Goal: Transaction & Acquisition: Book appointment/travel/reservation

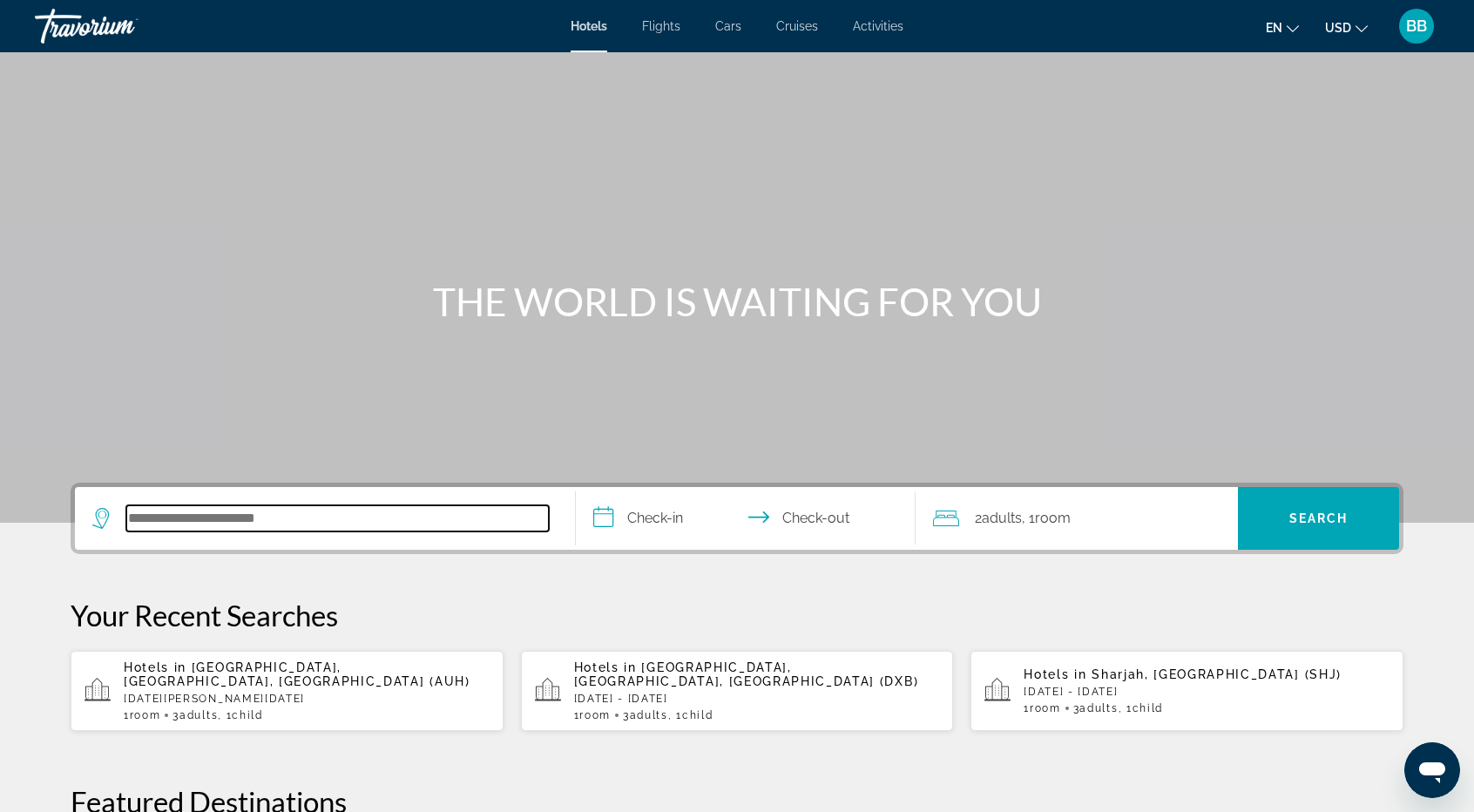
click at [222, 518] on input "Search hotel destination" at bounding box center [337, 518] width 423 height 26
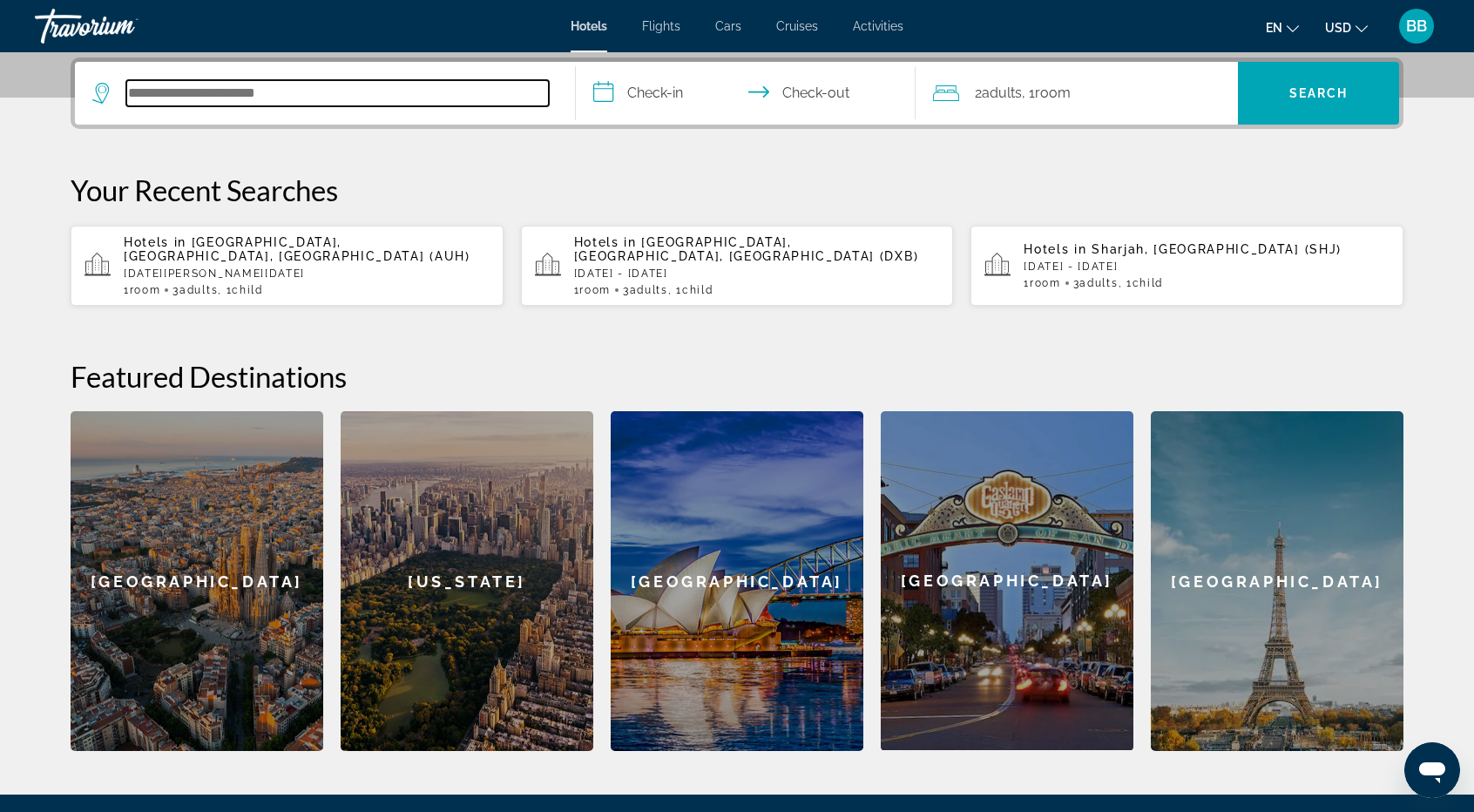
scroll to position [425, 0]
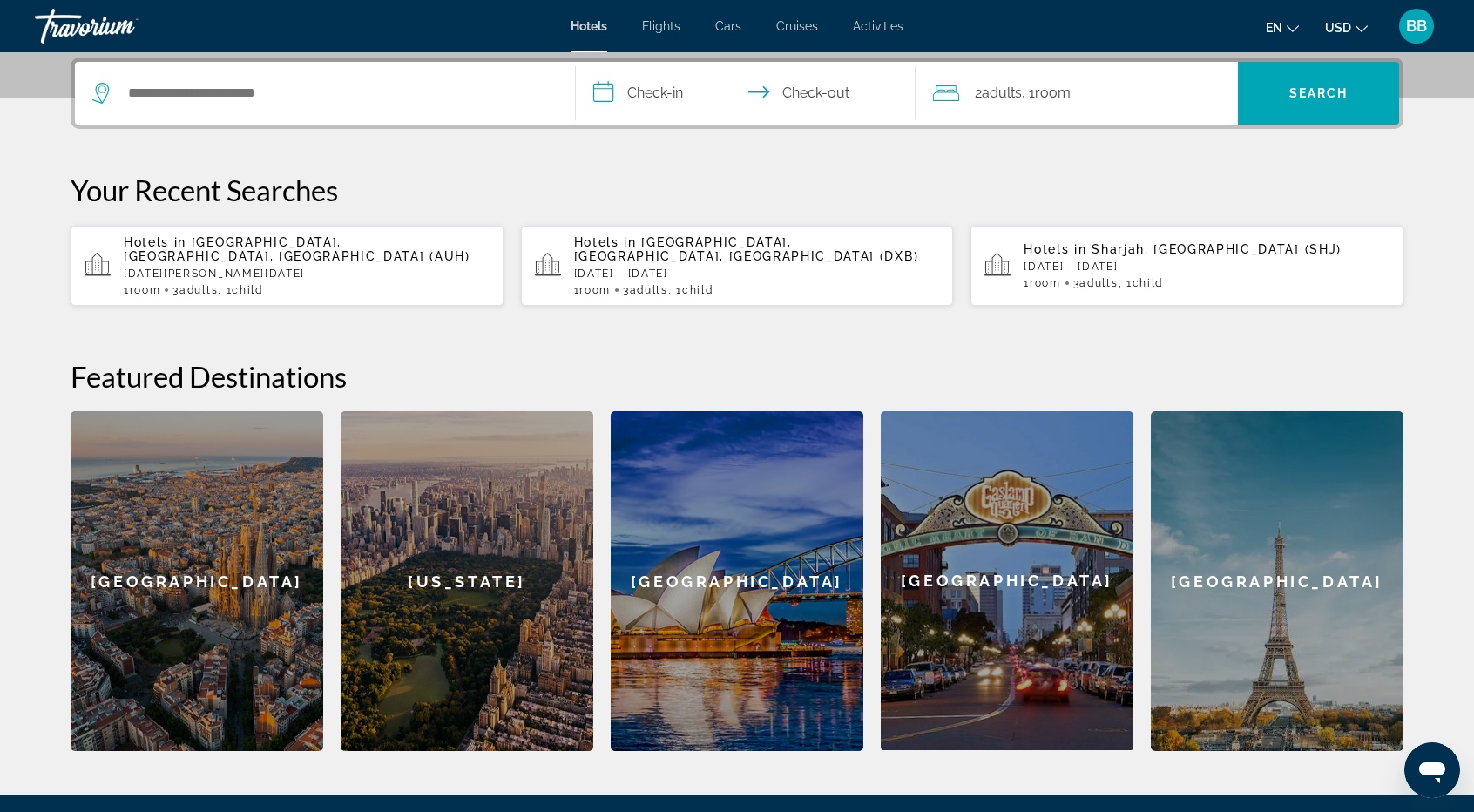
click at [1050, 280] on span "Room" at bounding box center [1045, 283] width 31 height 13
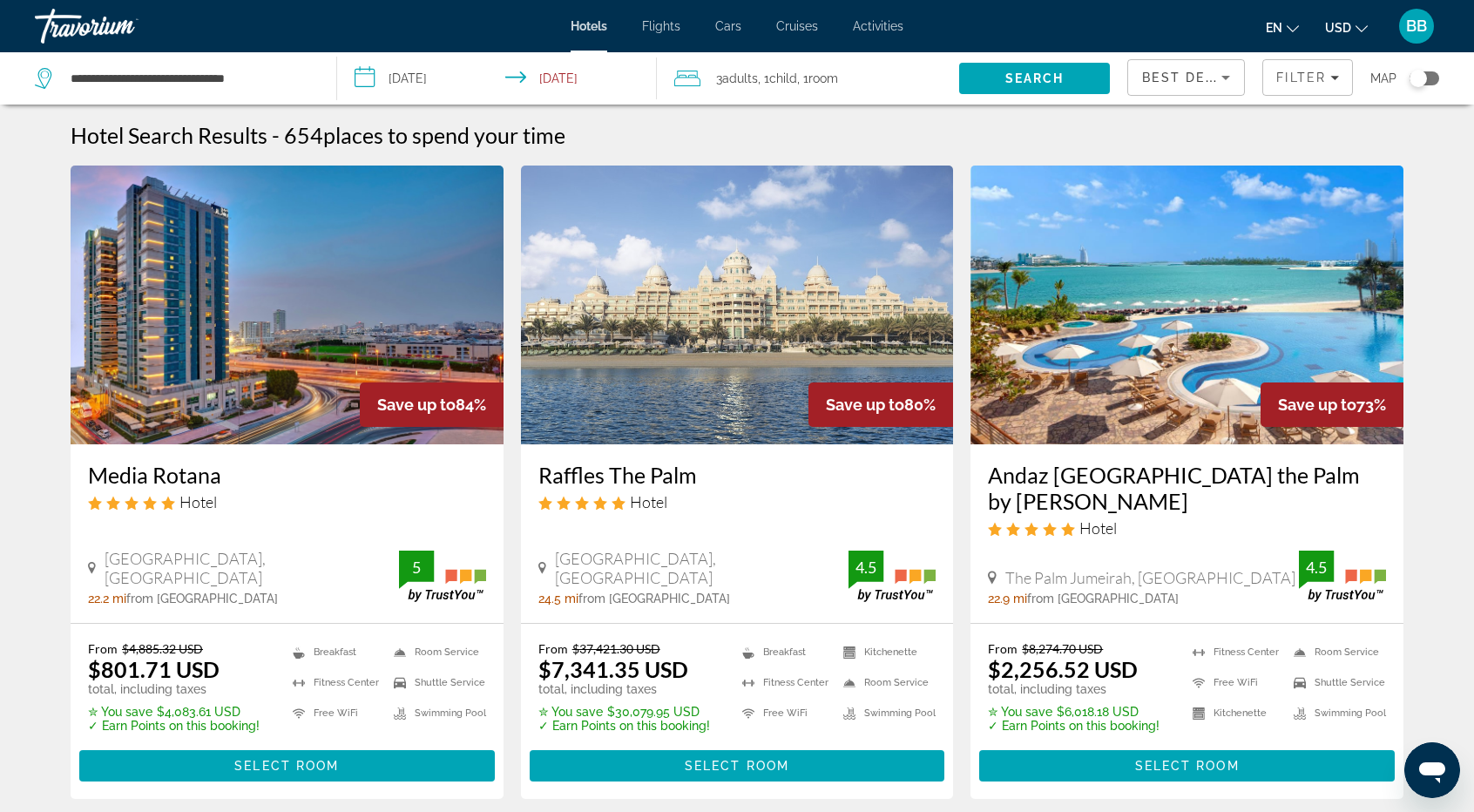
click at [1170, 71] on span "Best Deals" at bounding box center [1187, 78] width 90 height 14
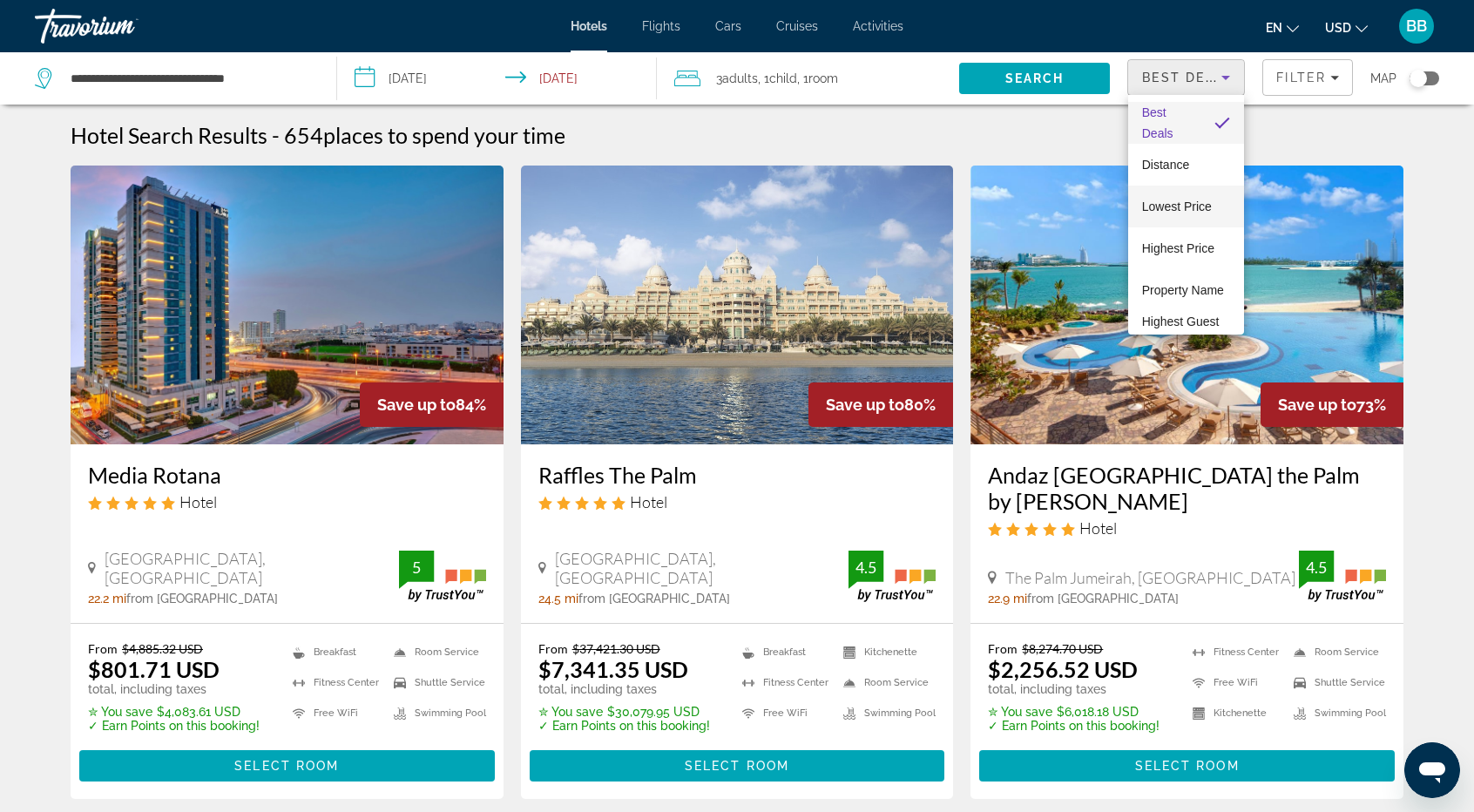
click at [1169, 206] on span "Lowest Price" at bounding box center [1177, 206] width 70 height 14
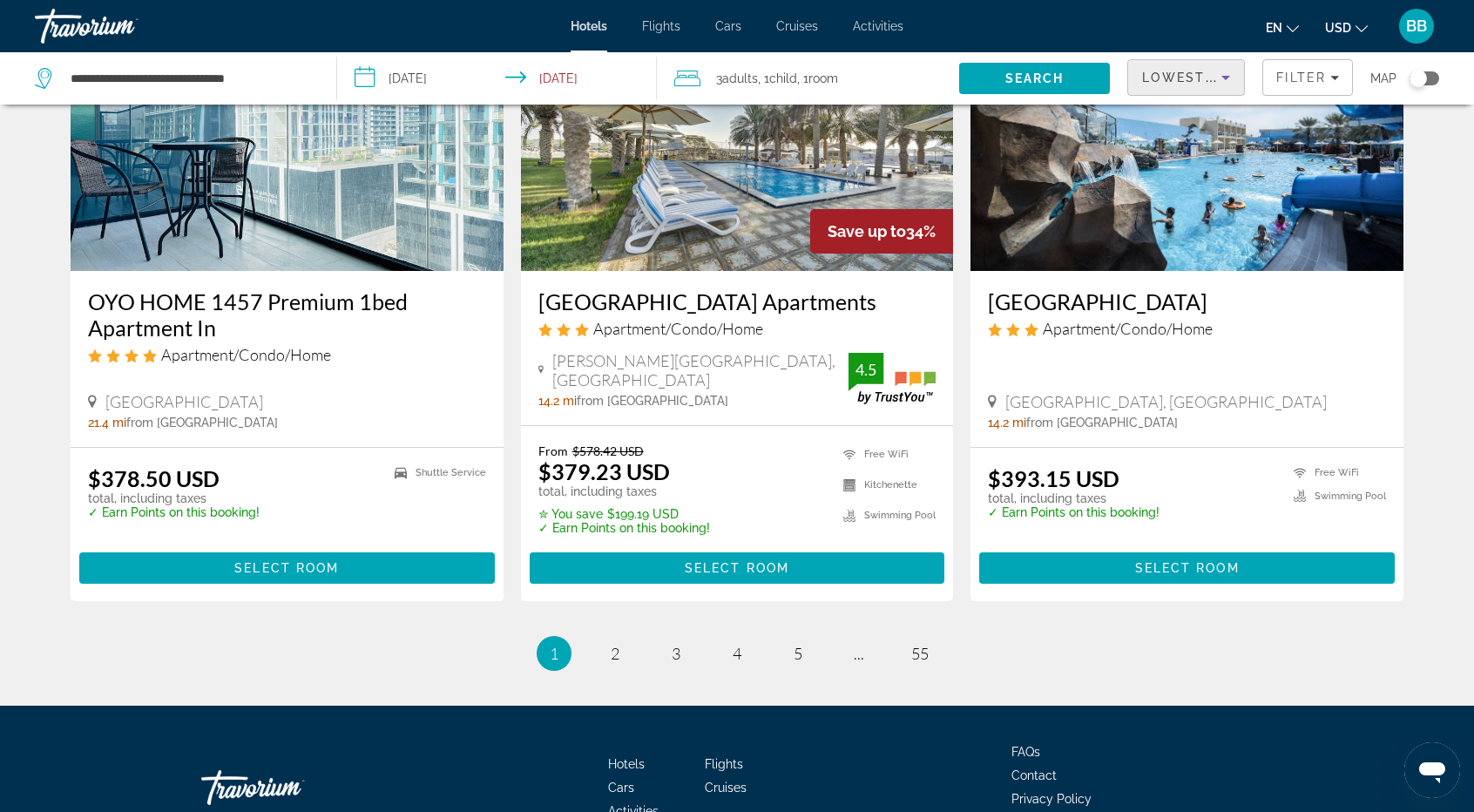
scroll to position [2227, 0]
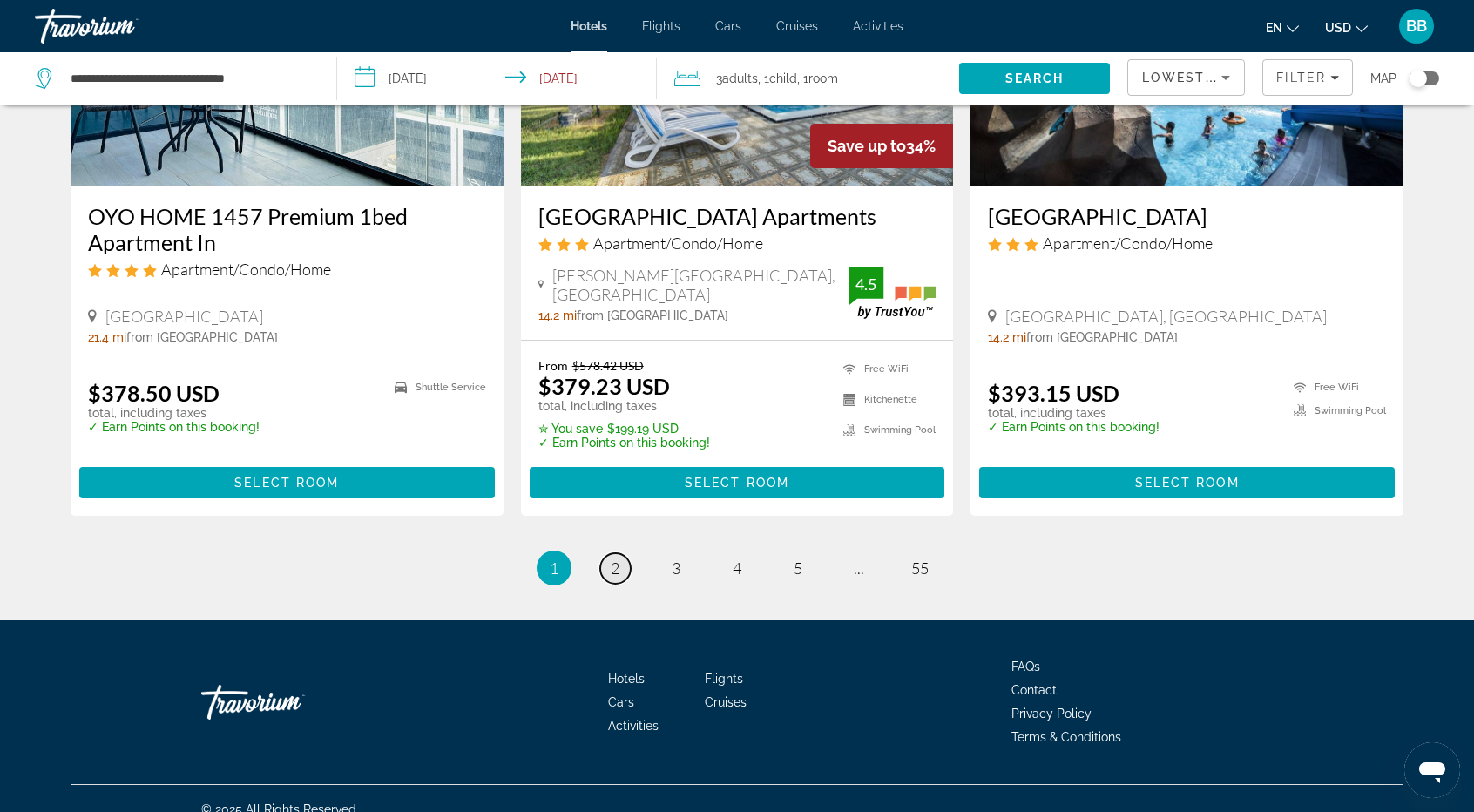
click at [617, 558] on span "2" at bounding box center [616, 567] width 9 height 19
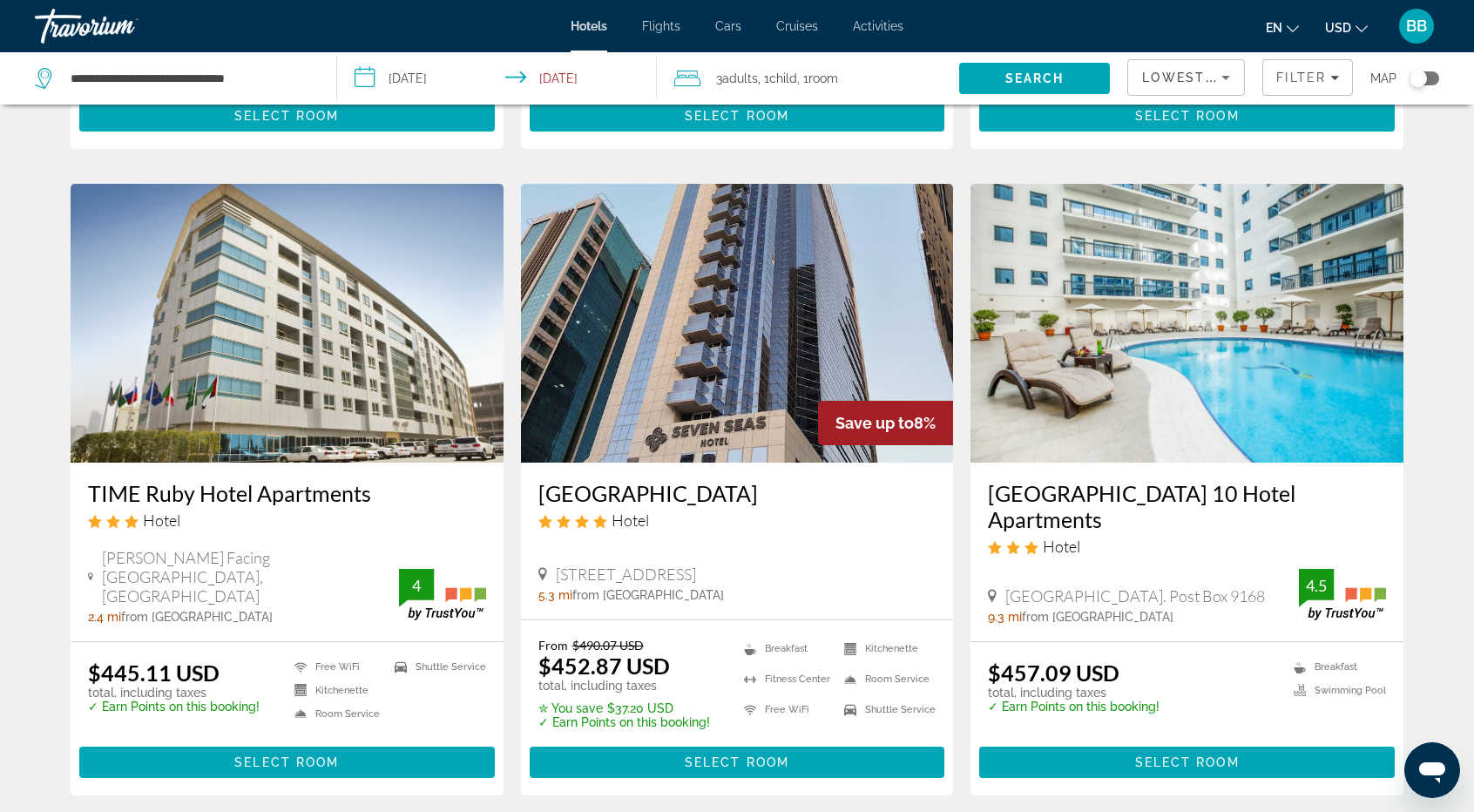
scroll to position [2091, 0]
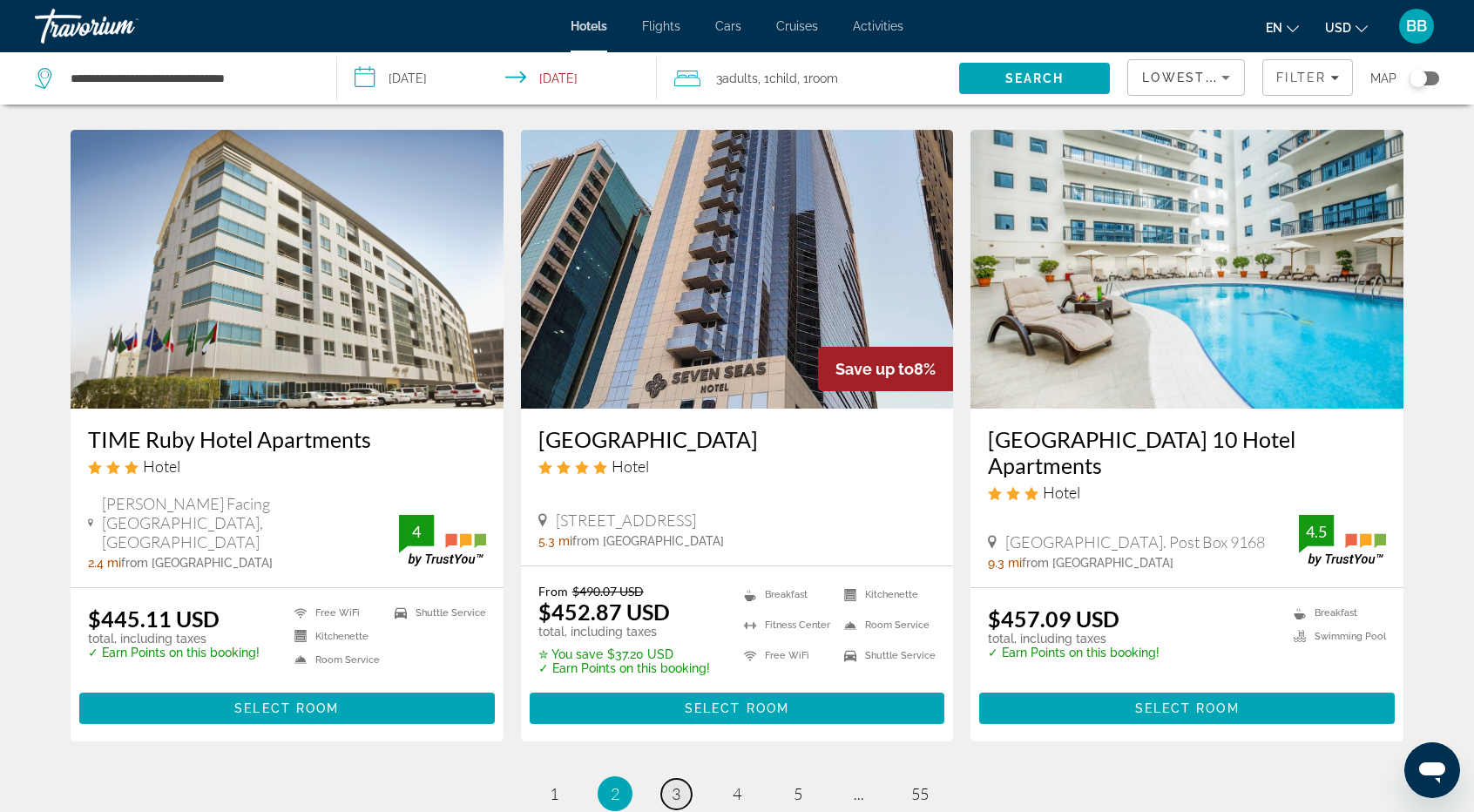
click at [677, 784] on span "3" at bounding box center [676, 793] width 9 height 19
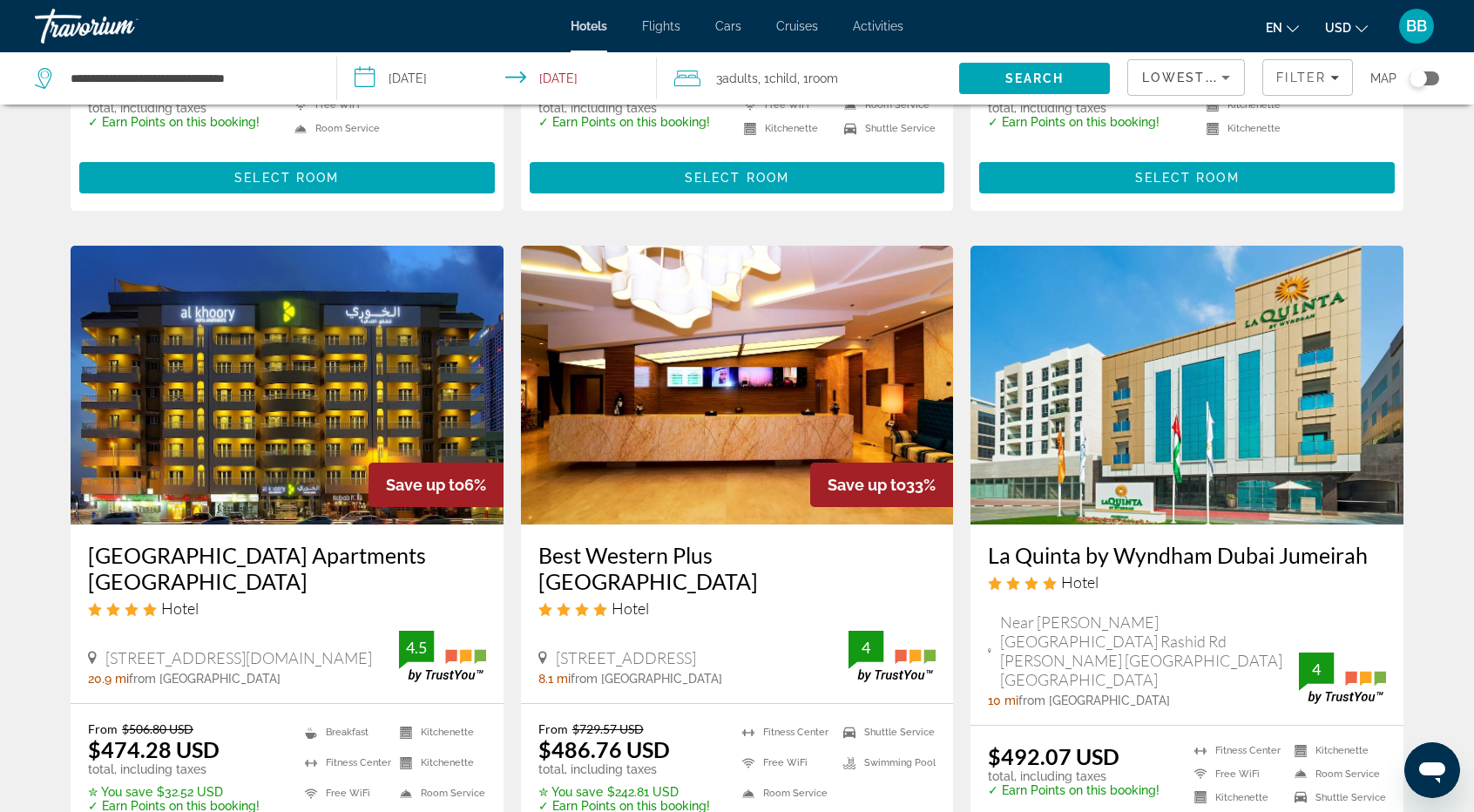
scroll to position [610, 0]
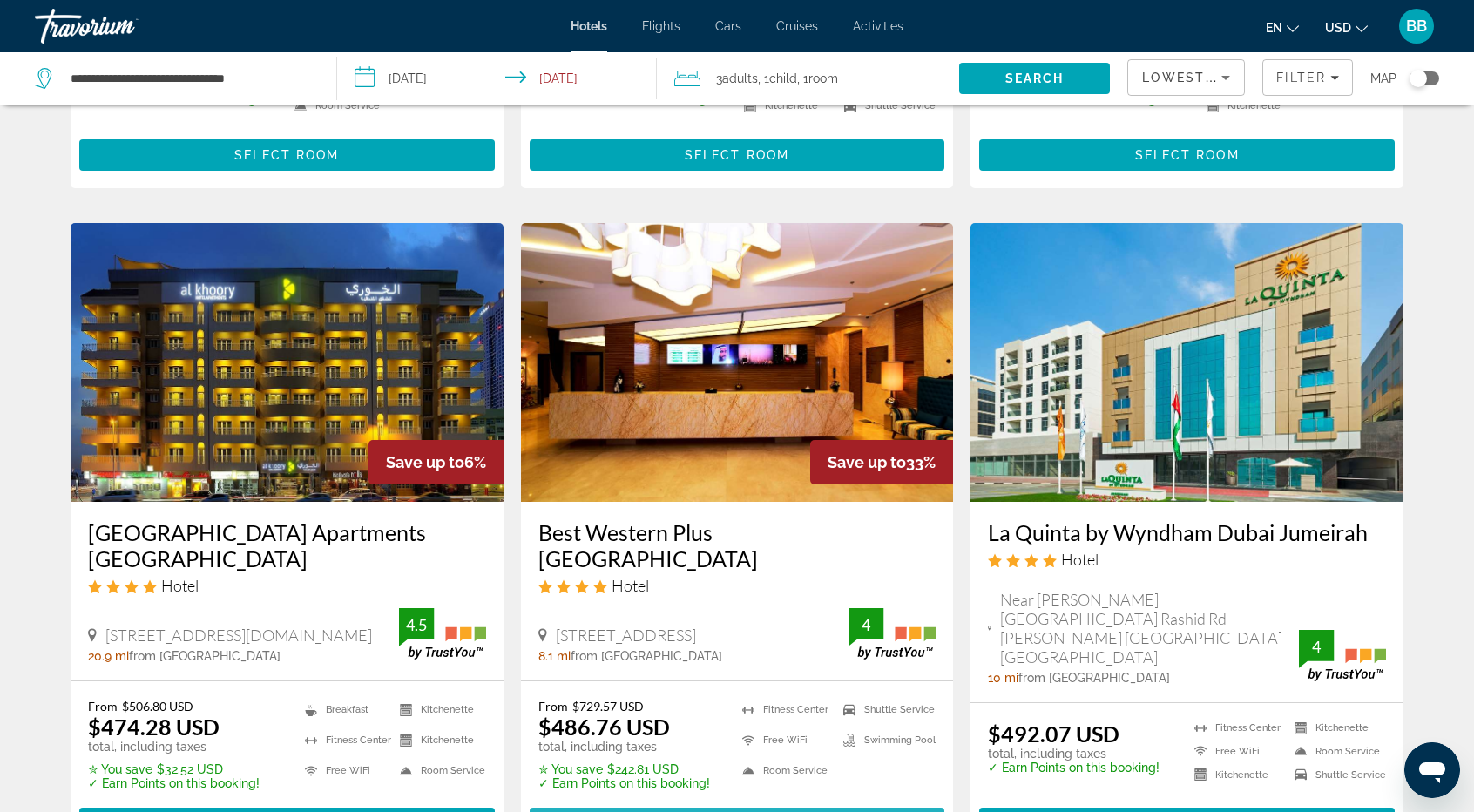
click at [734, 811] on span "Select Room" at bounding box center [737, 824] width 105 height 14
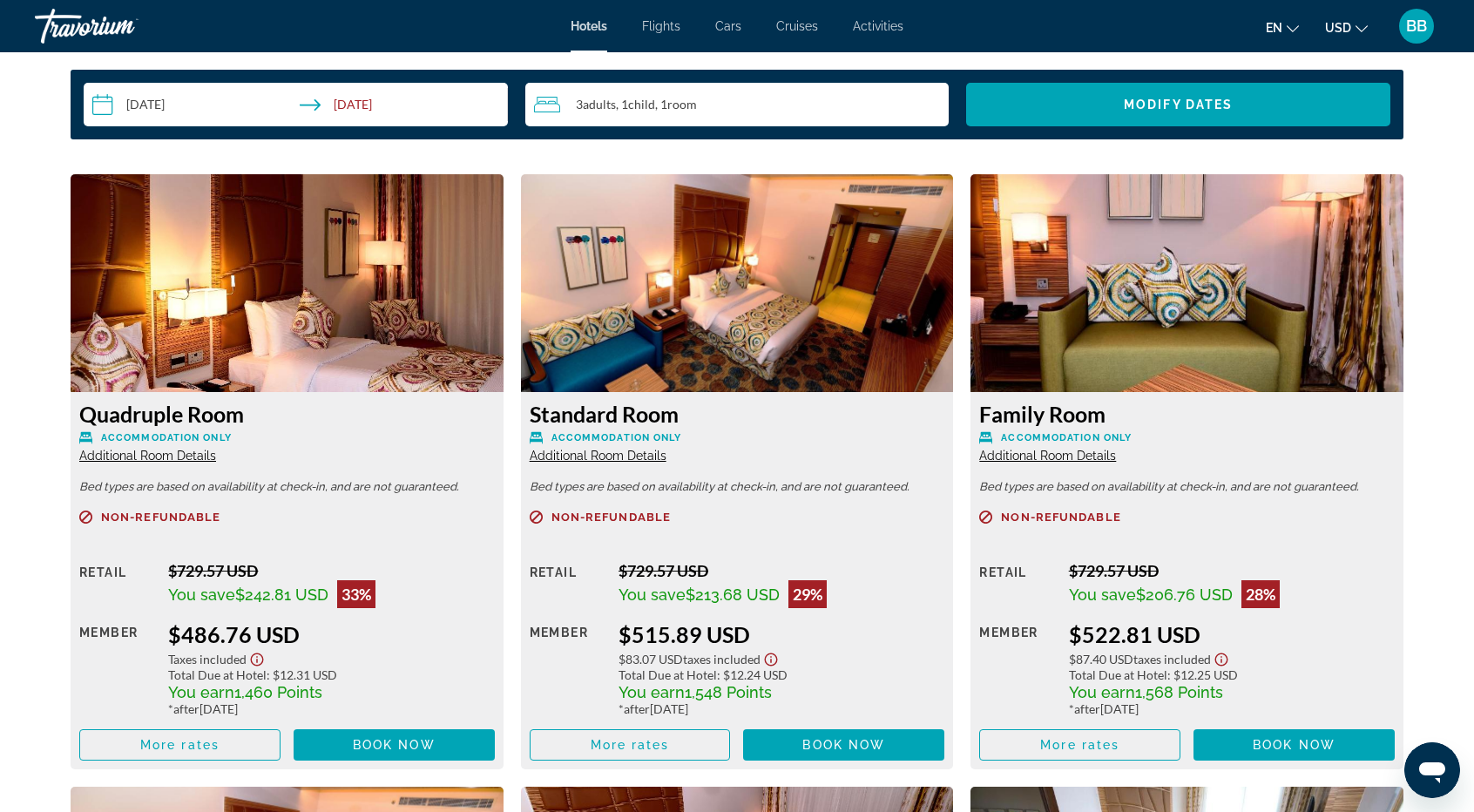
scroll to position [2440, 0]
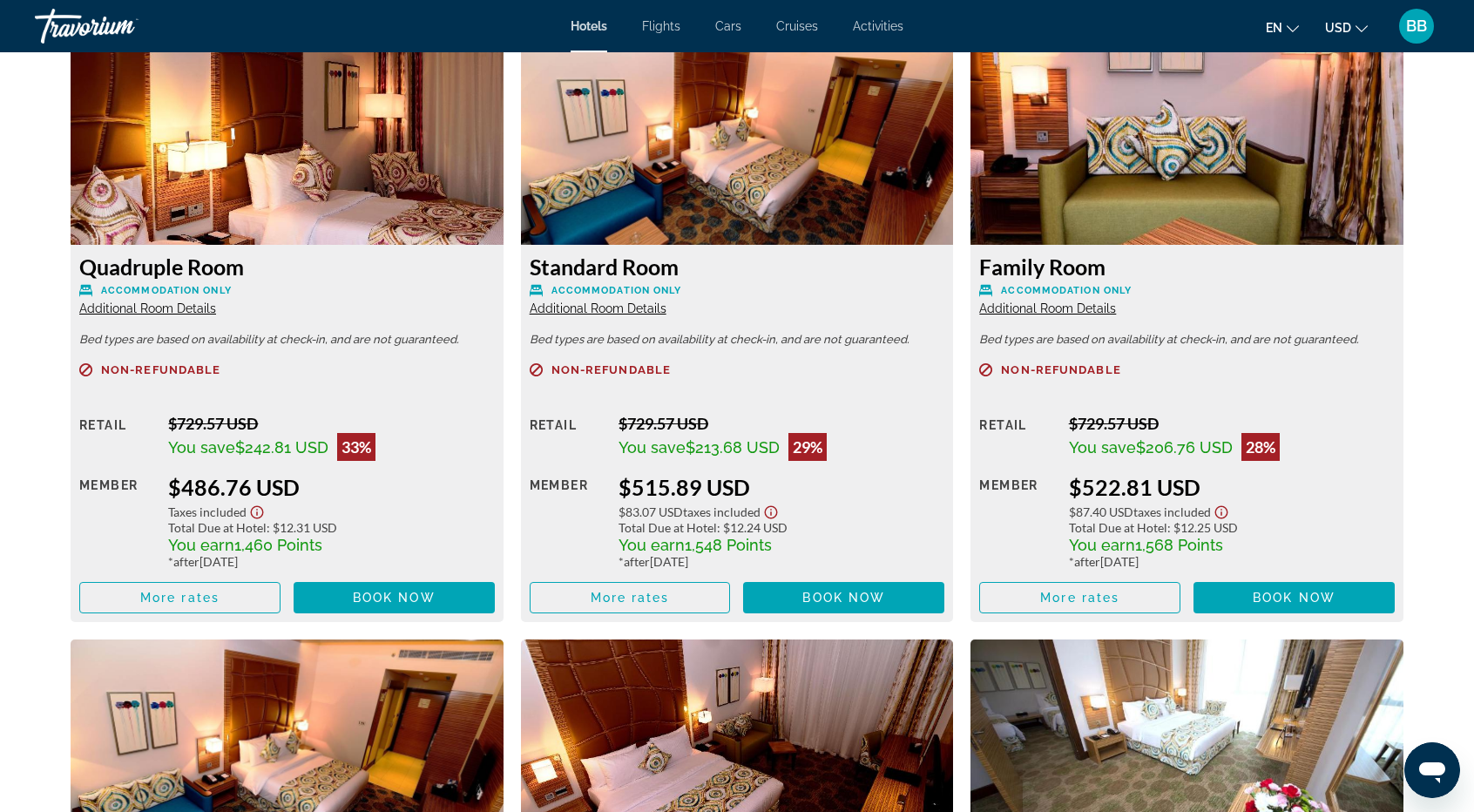
drag, startPoint x: 84, startPoint y: 264, endPoint x: 244, endPoint y: 264, distance: 160.0
click at [244, 264] on h3 "Quadruple Room" at bounding box center [287, 266] width 415 height 26
copy h3 "Quadruple Room"
click at [197, 600] on span "More rates" at bounding box center [180, 598] width 80 height 14
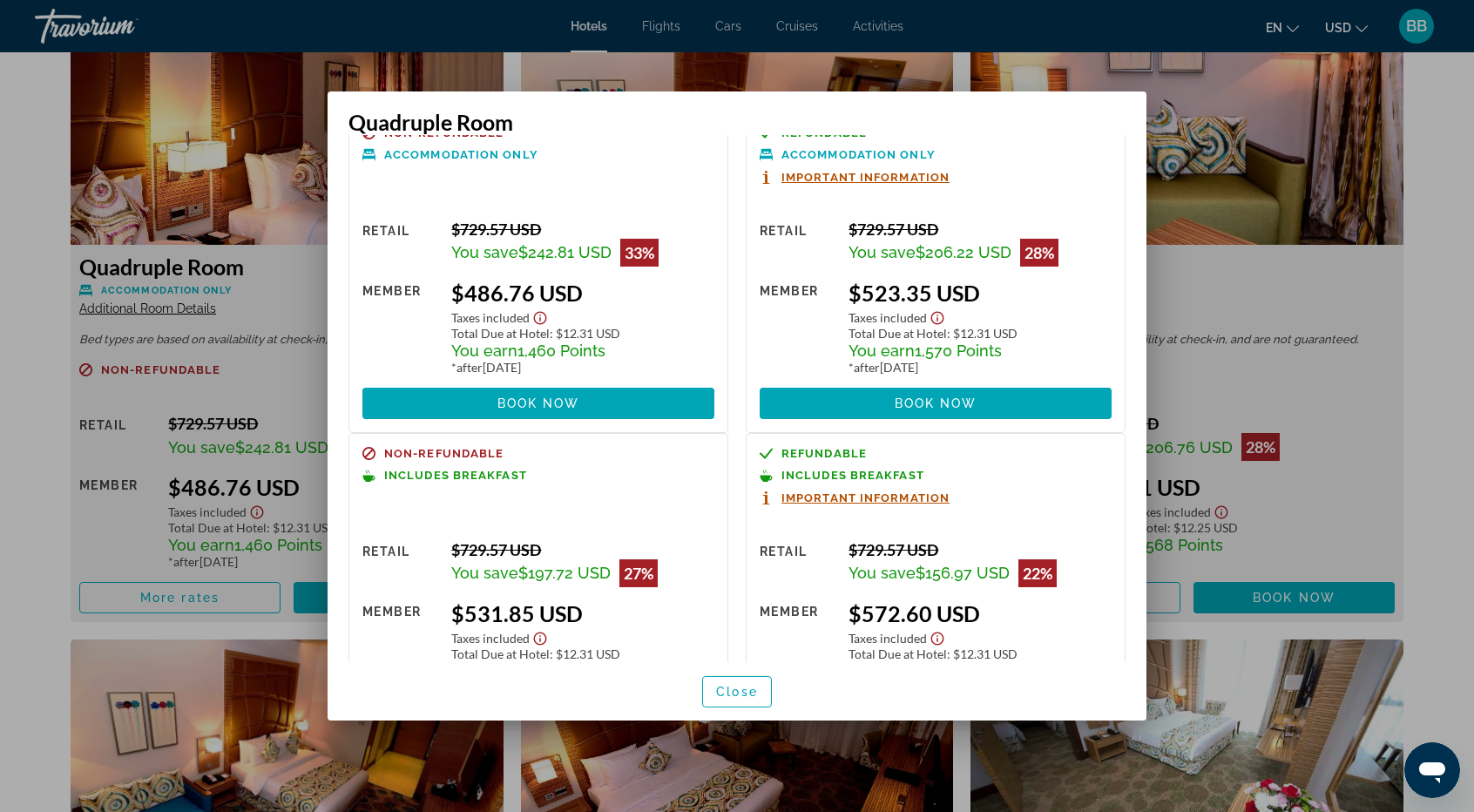
scroll to position [0, 0]
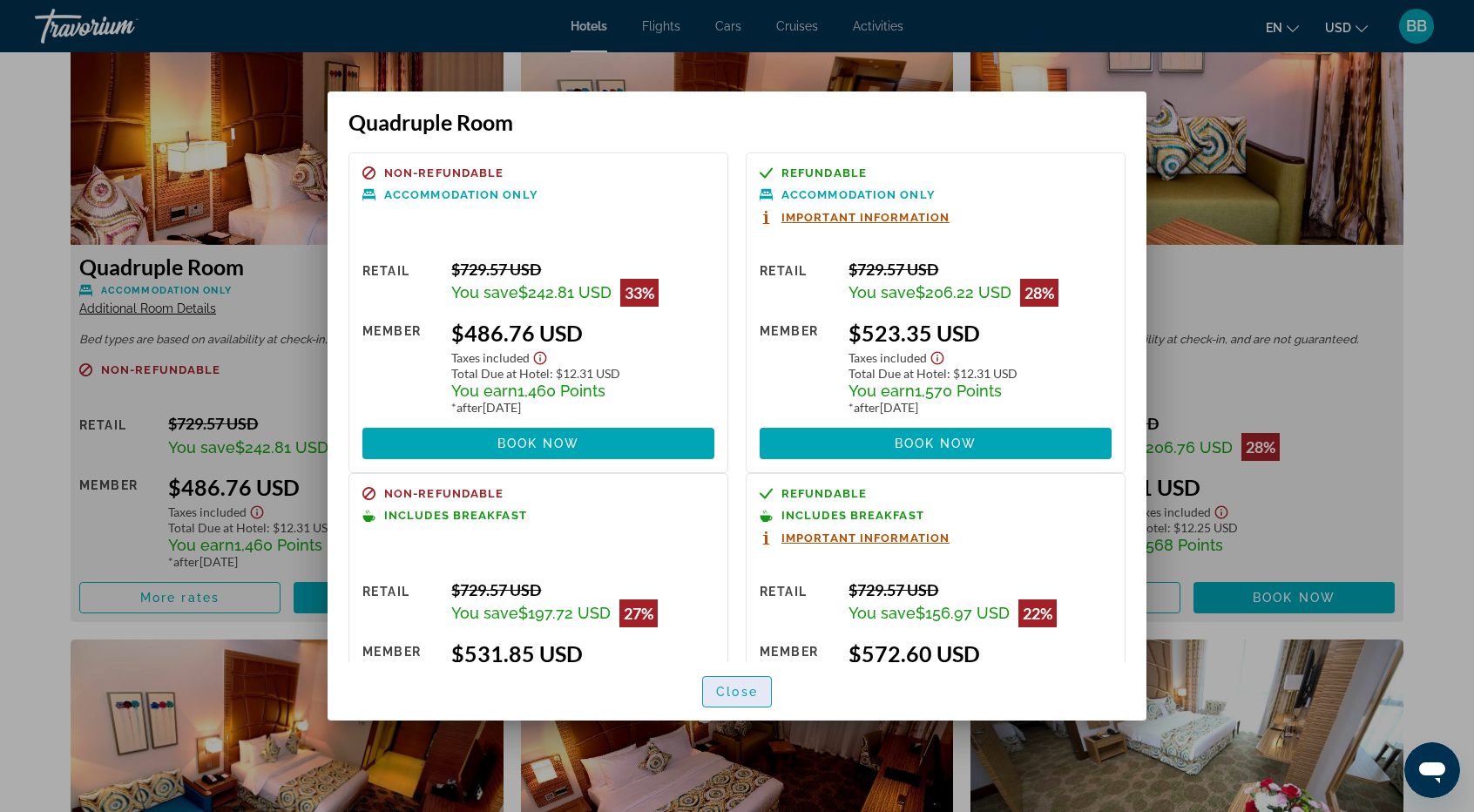
click at [732, 693] on span "Close" at bounding box center [737, 692] width 42 height 14
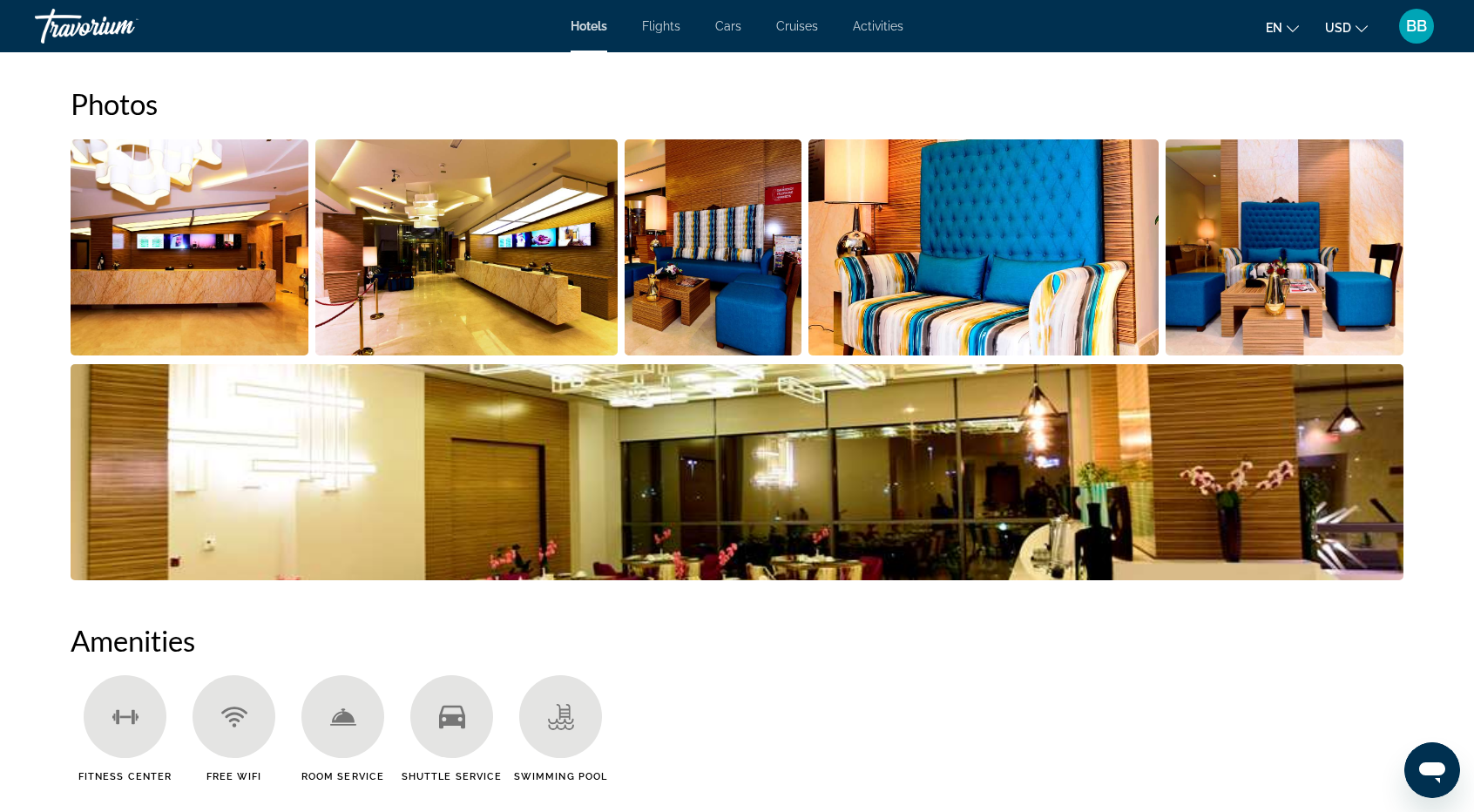
scroll to position [784, 0]
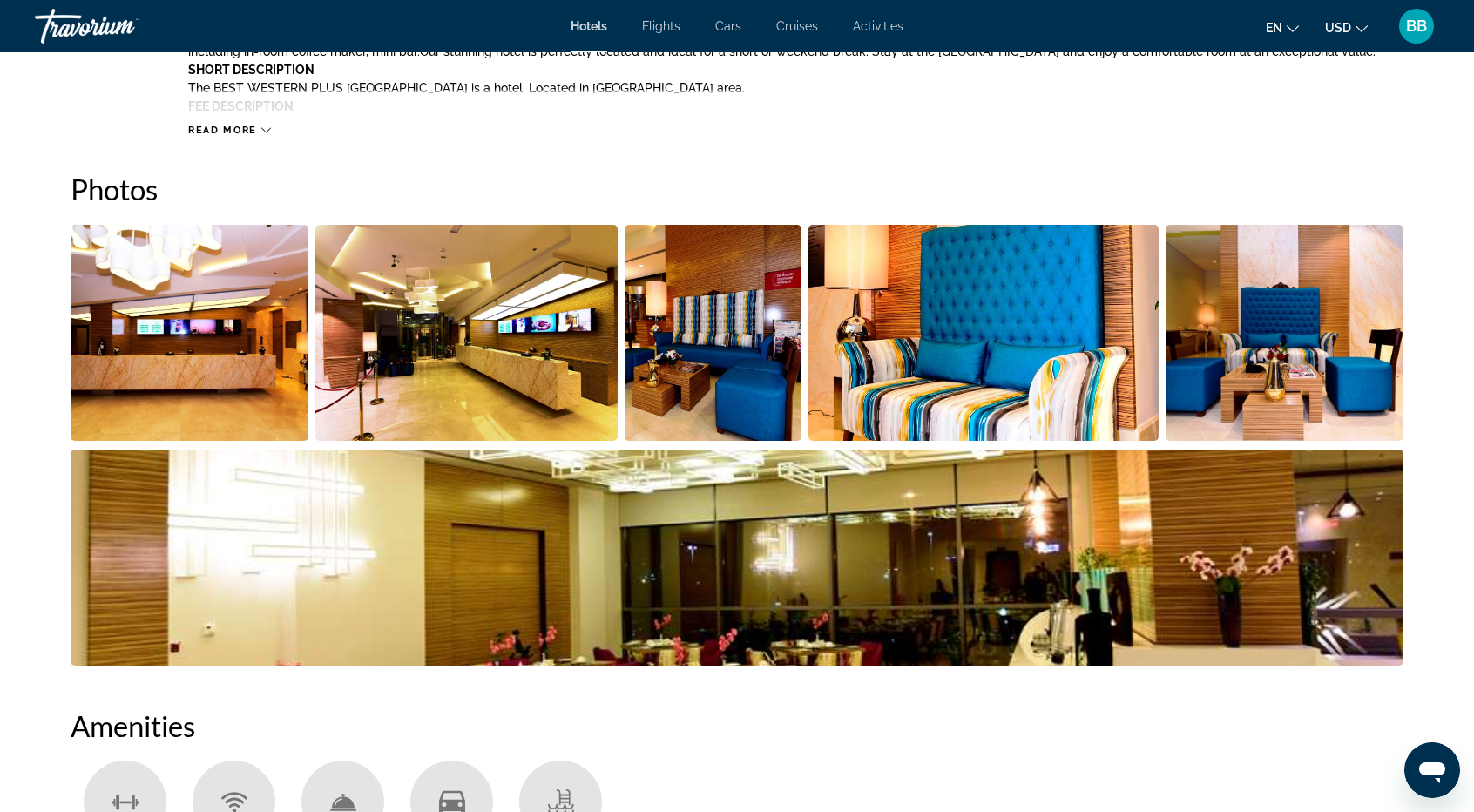
click at [453, 362] on img "Open full-screen image slider" at bounding box center [466, 333] width 303 height 216
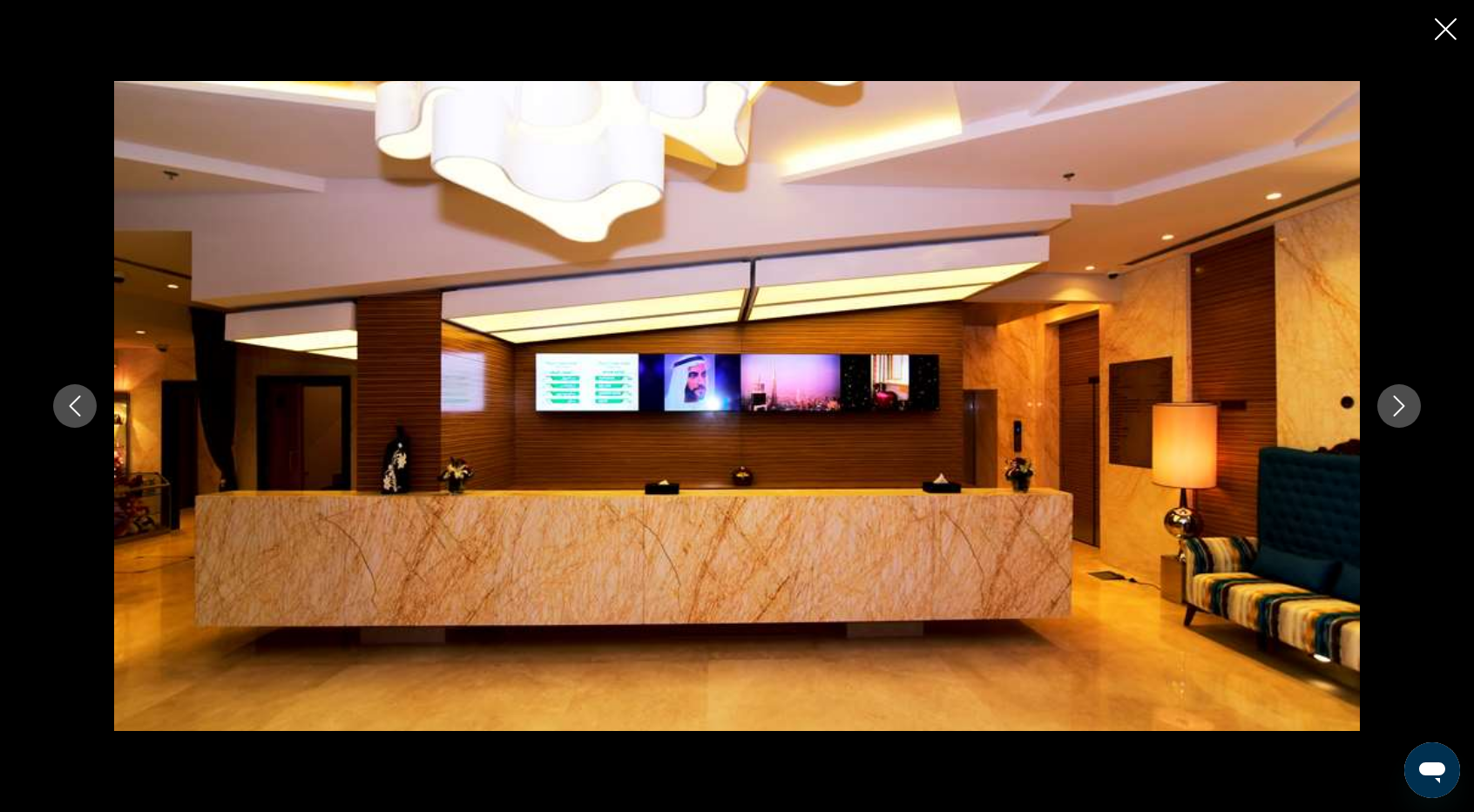
click at [1401, 404] on icon "Next image" at bounding box center [1399, 406] width 12 height 21
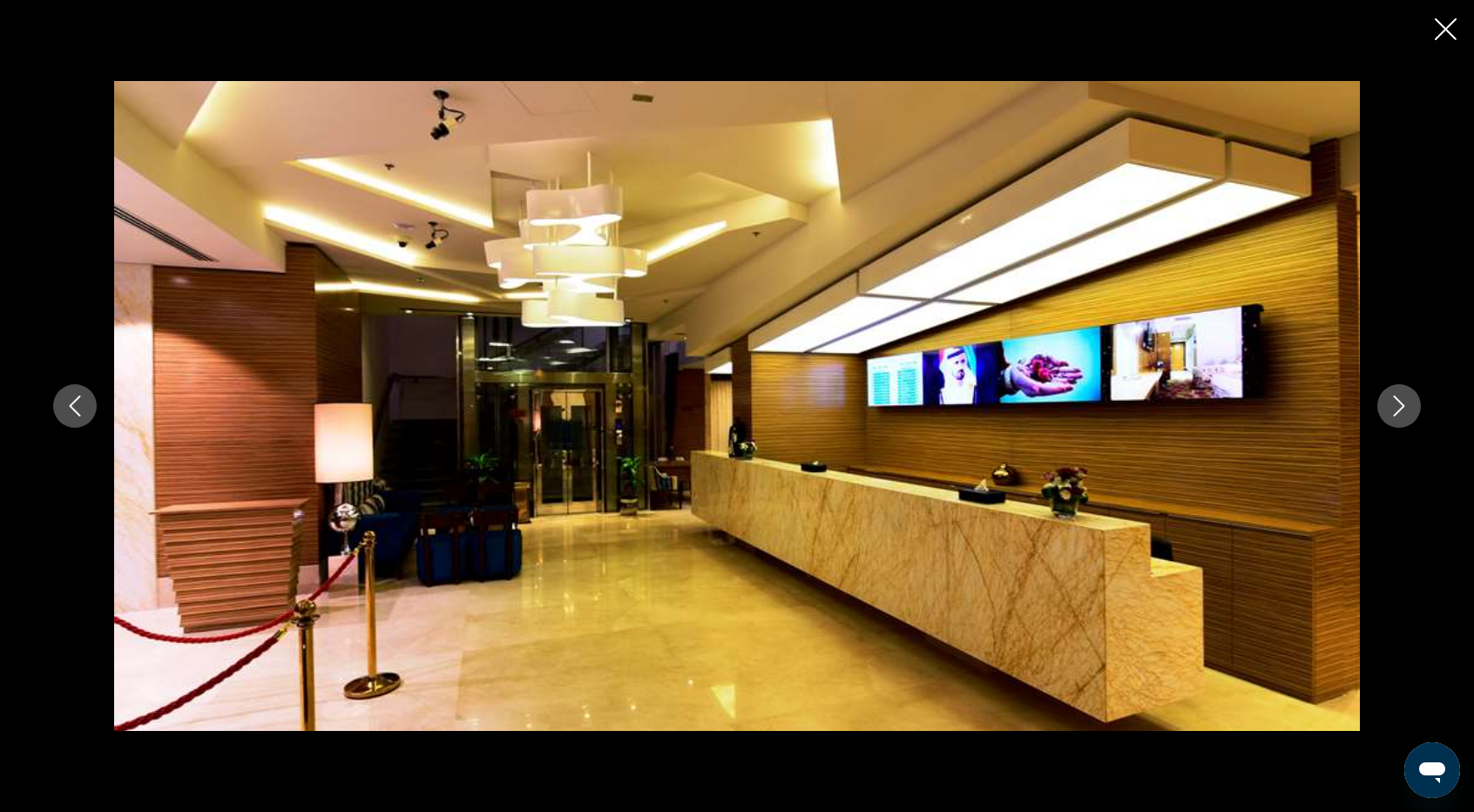
click at [1401, 404] on icon "Next image" at bounding box center [1399, 406] width 12 height 21
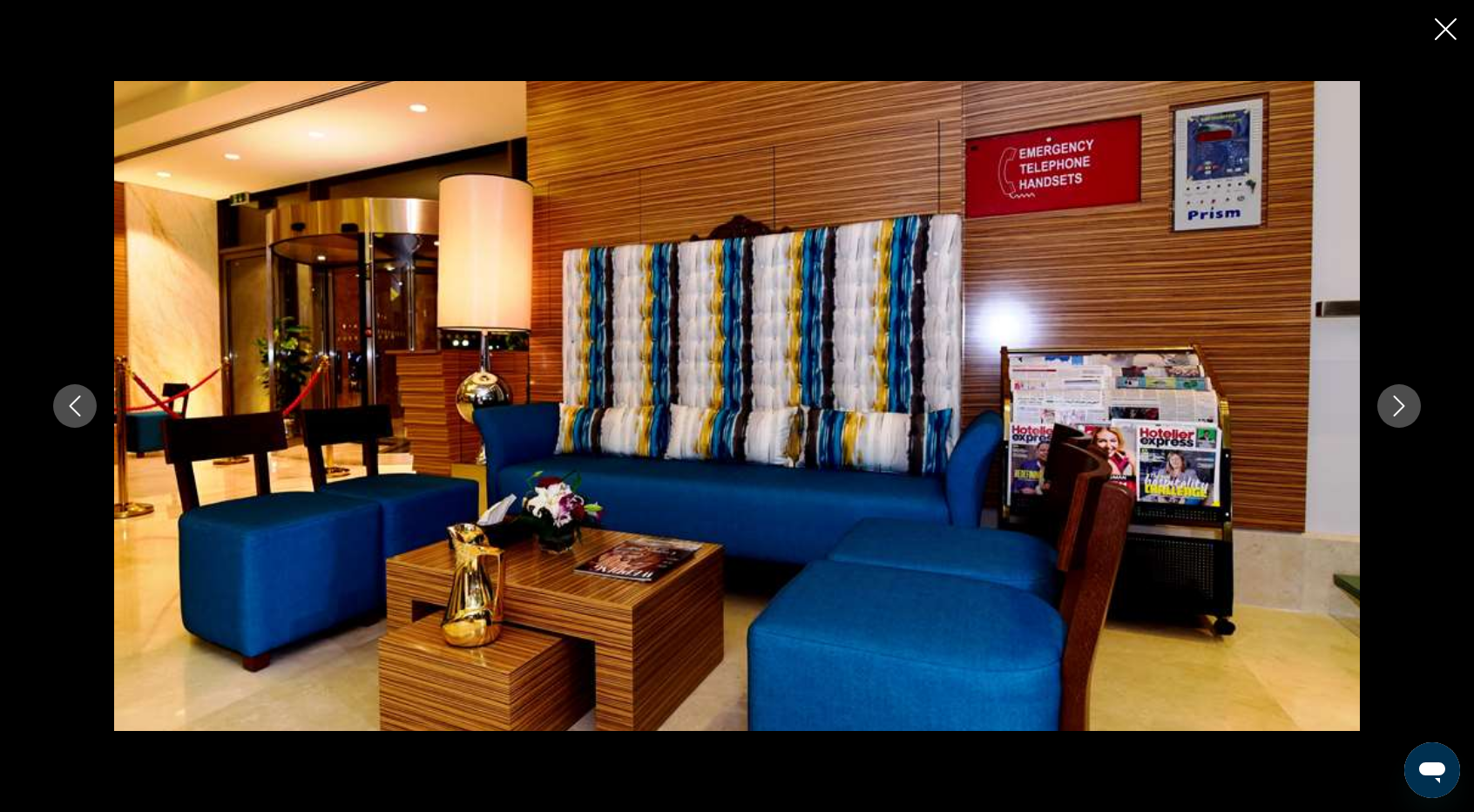
click at [1401, 404] on icon "Next image" at bounding box center [1399, 406] width 12 height 21
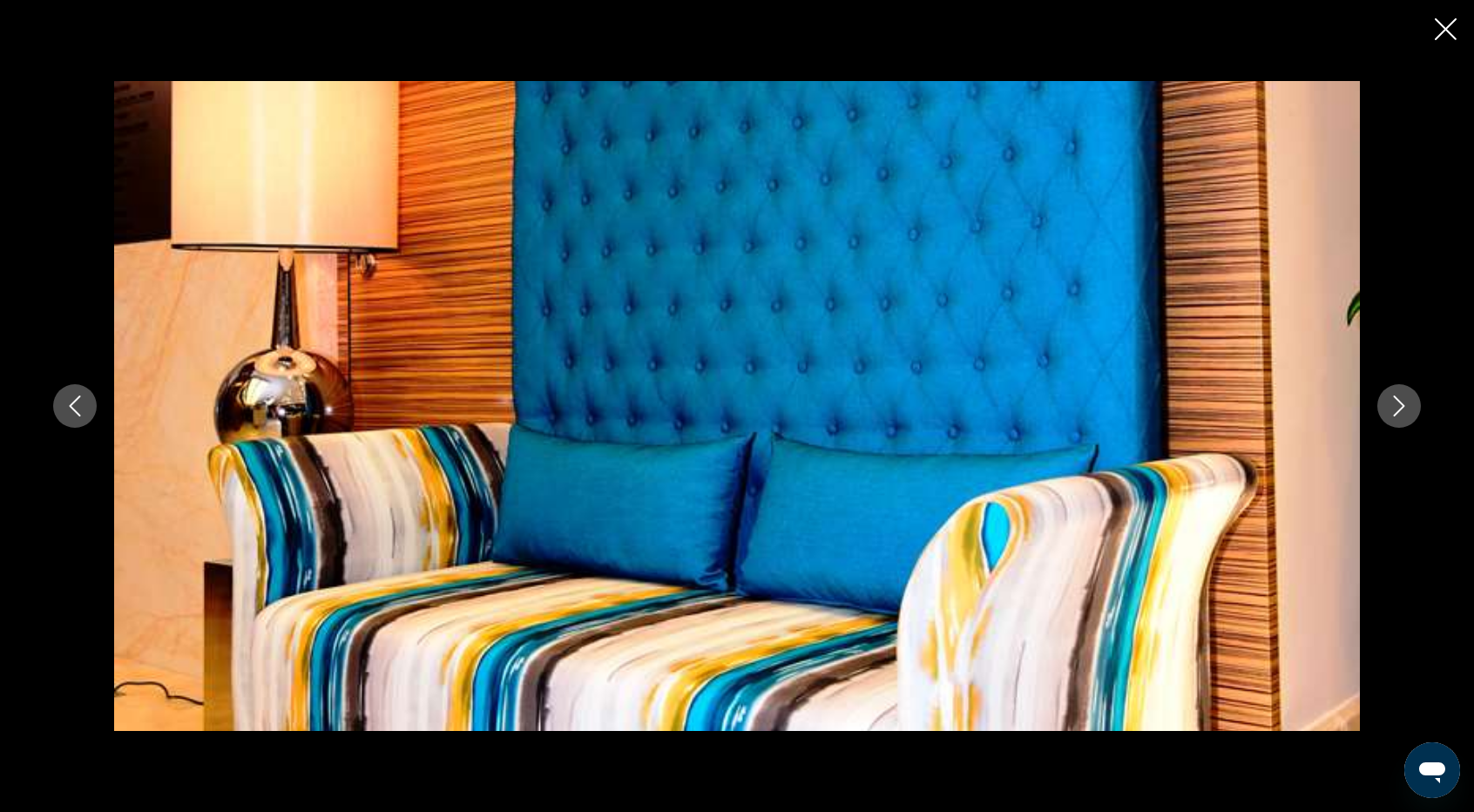
click at [1401, 404] on icon "Next image" at bounding box center [1399, 406] width 12 height 21
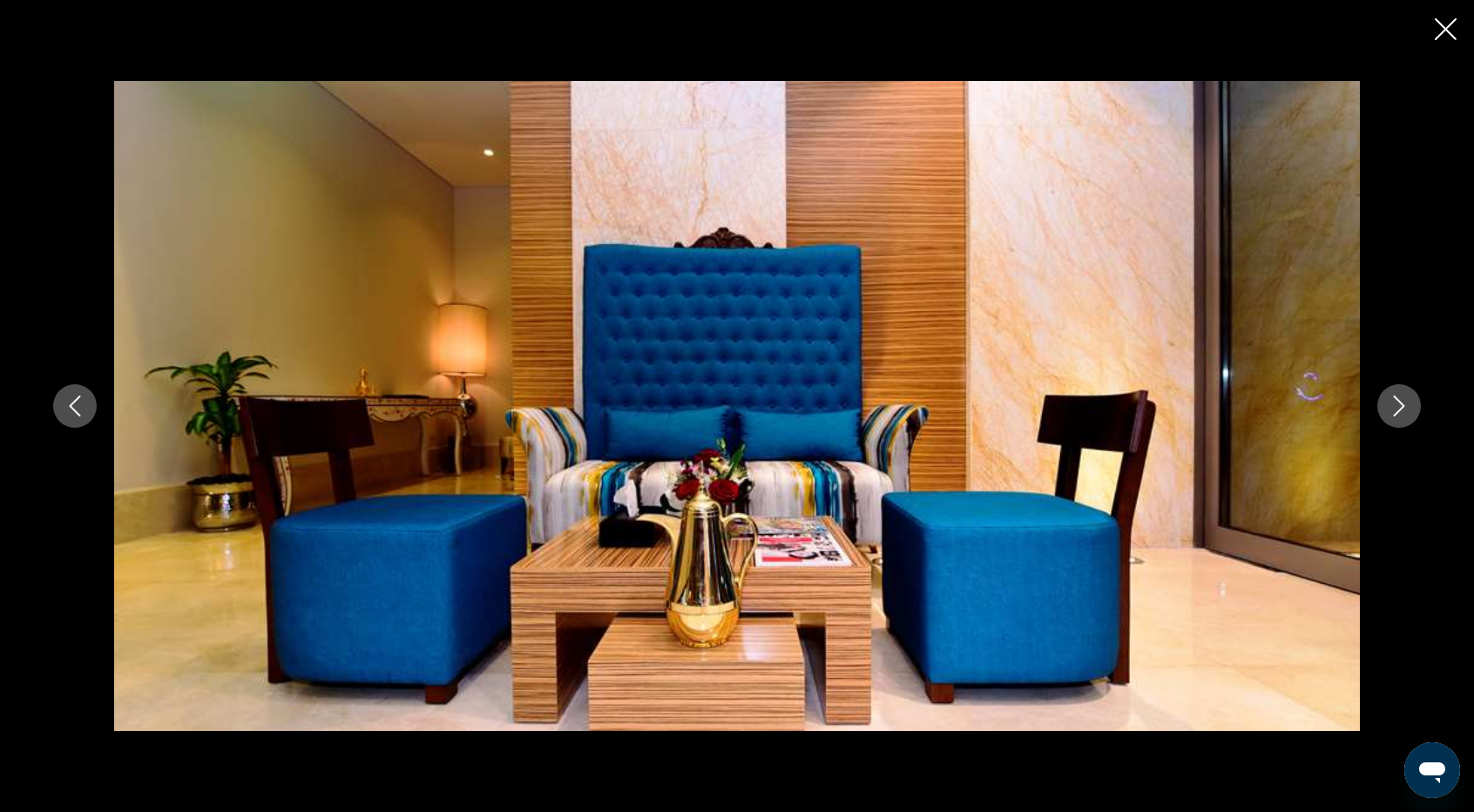
click at [1401, 404] on icon "Next image" at bounding box center [1399, 406] width 12 height 21
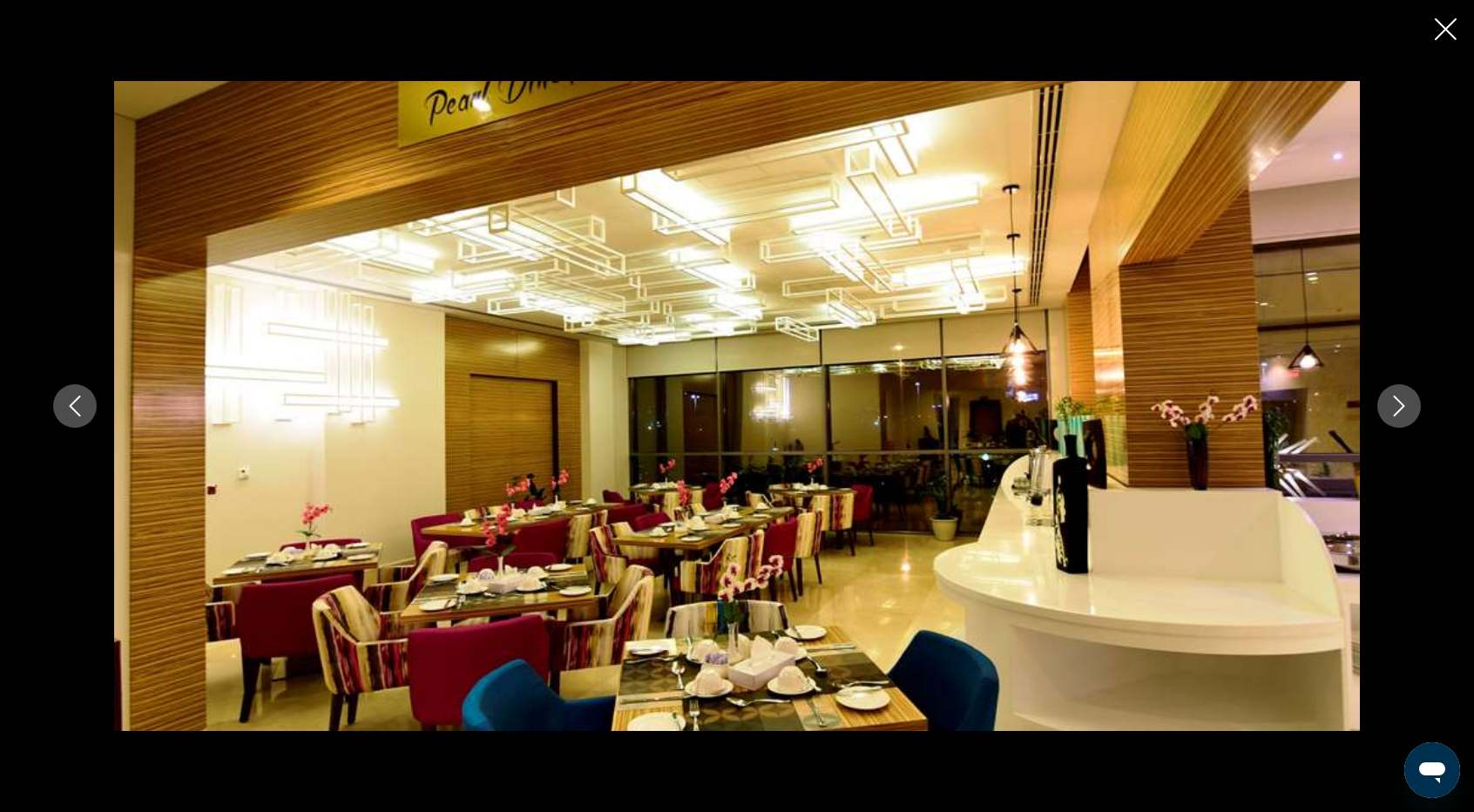
click at [1401, 404] on icon "Next image" at bounding box center [1399, 406] width 12 height 21
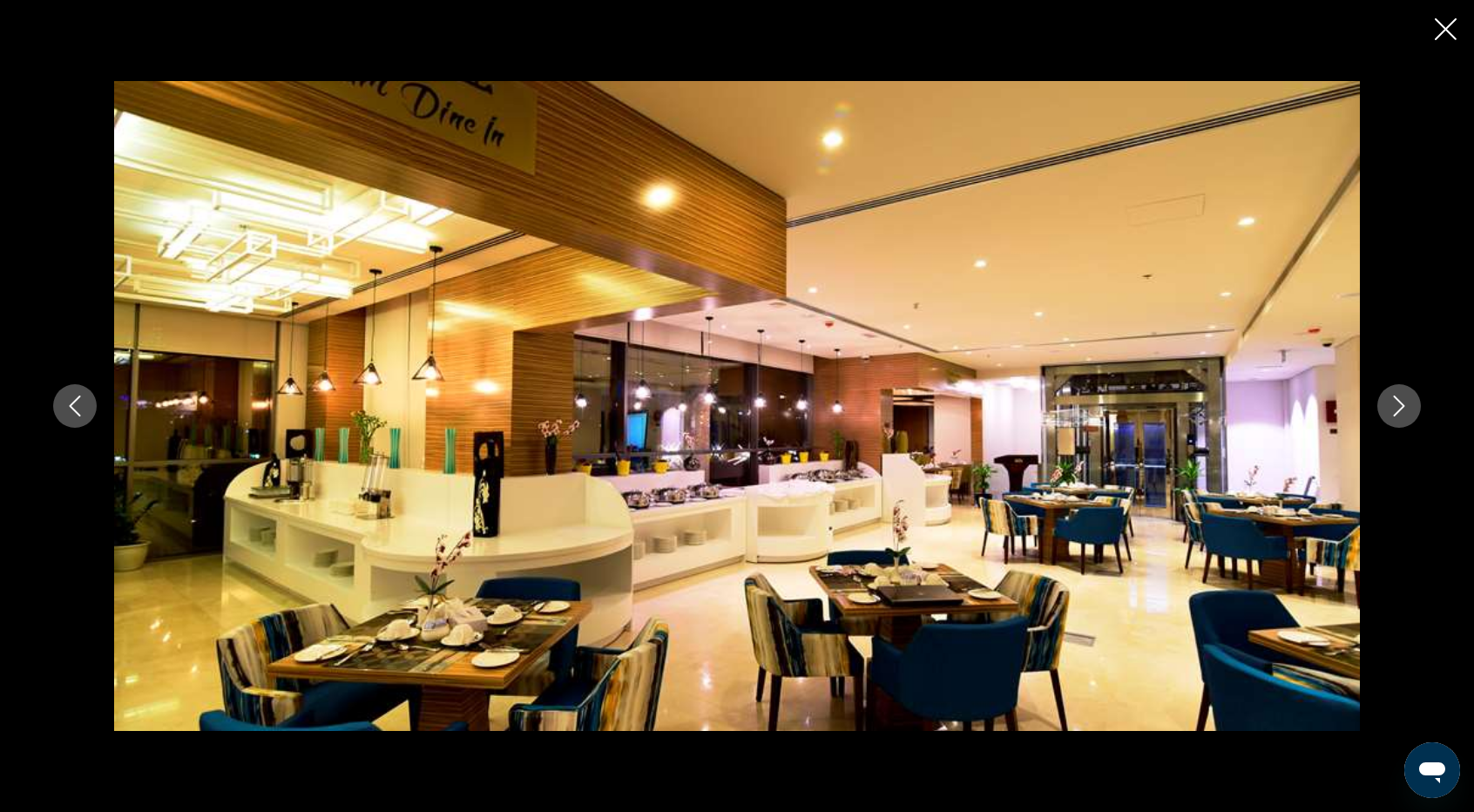
click at [1401, 404] on icon "Next image" at bounding box center [1399, 406] width 12 height 21
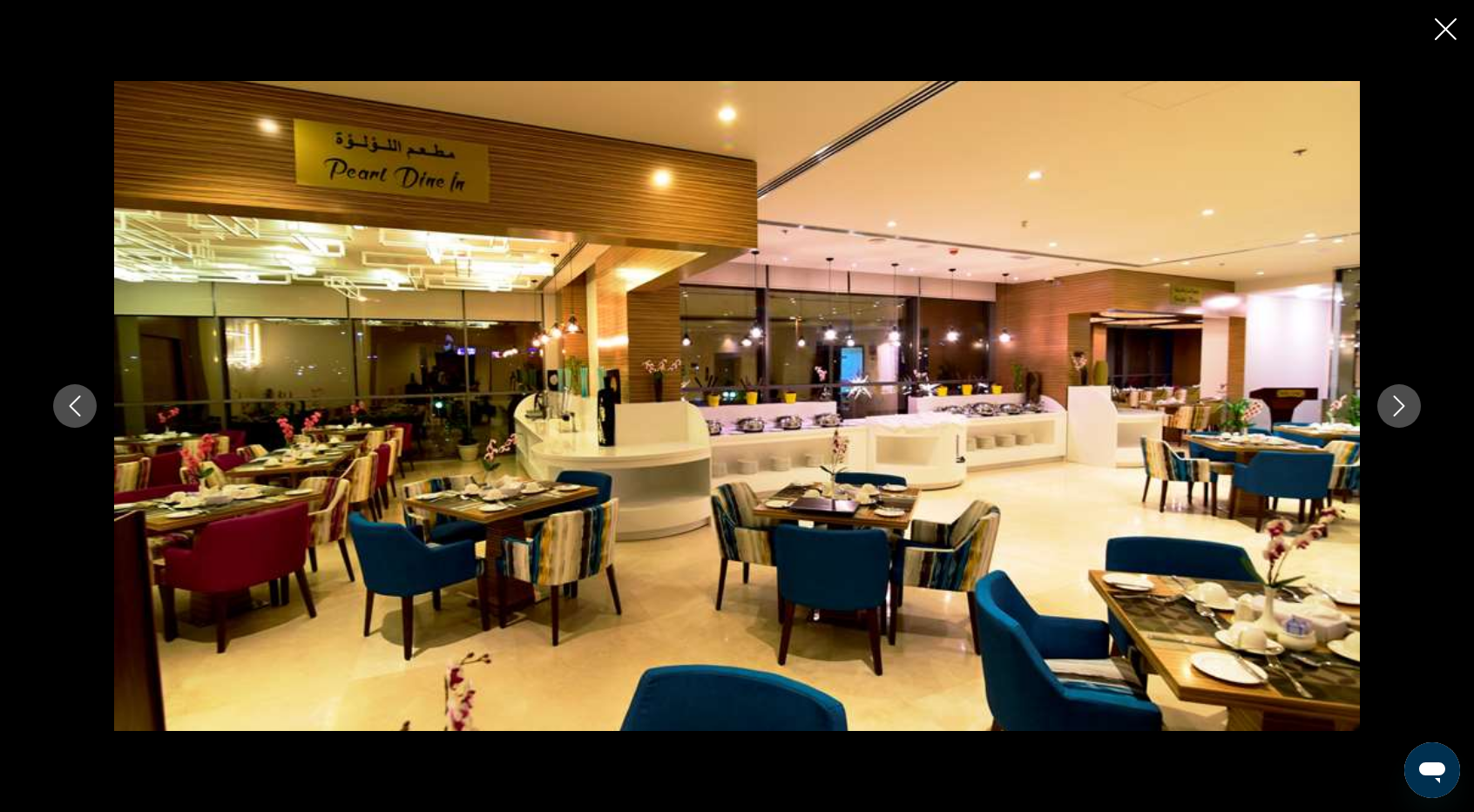
click at [1401, 404] on icon "Next image" at bounding box center [1399, 406] width 12 height 21
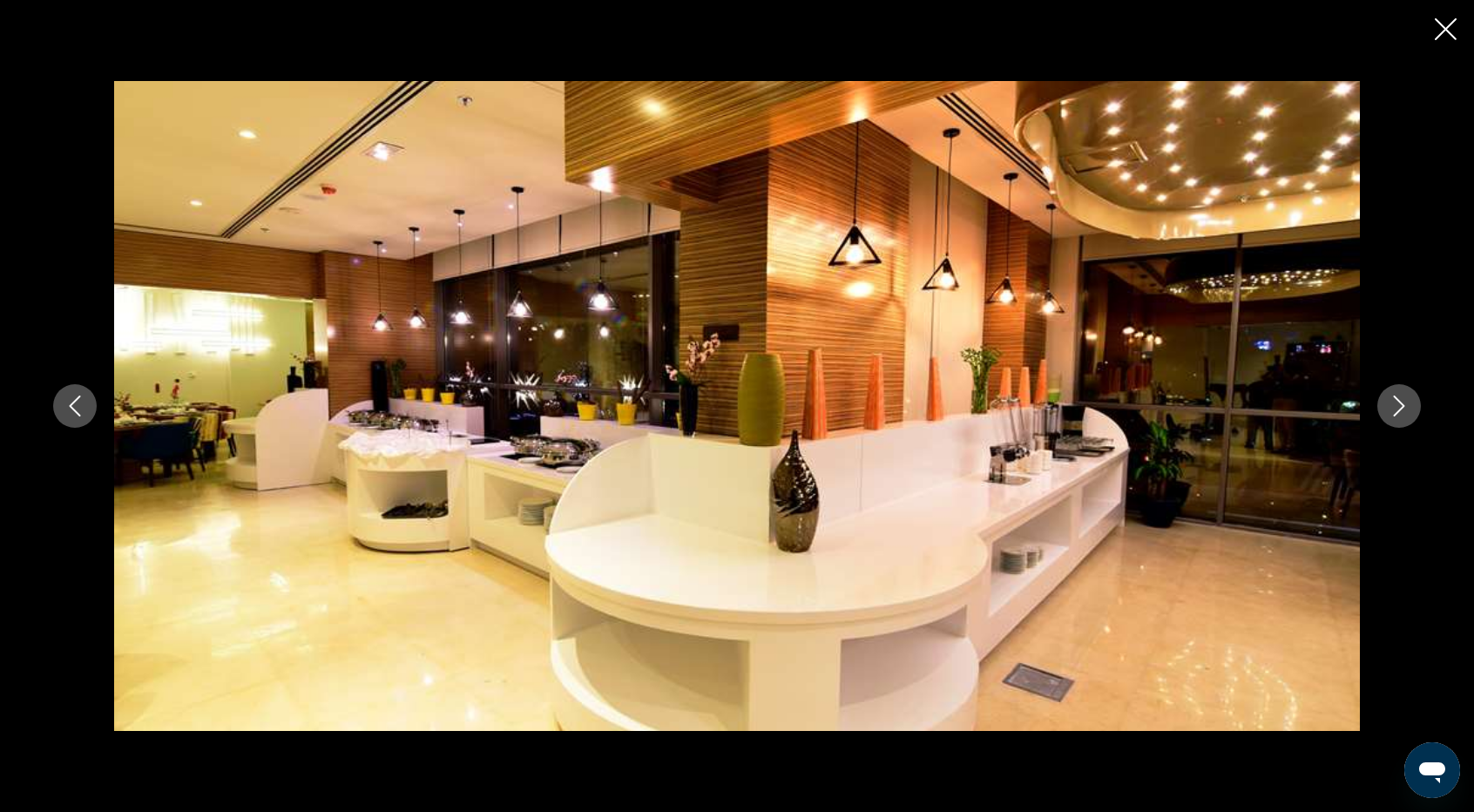
click at [1401, 403] on icon "Next image" at bounding box center [1399, 406] width 12 height 21
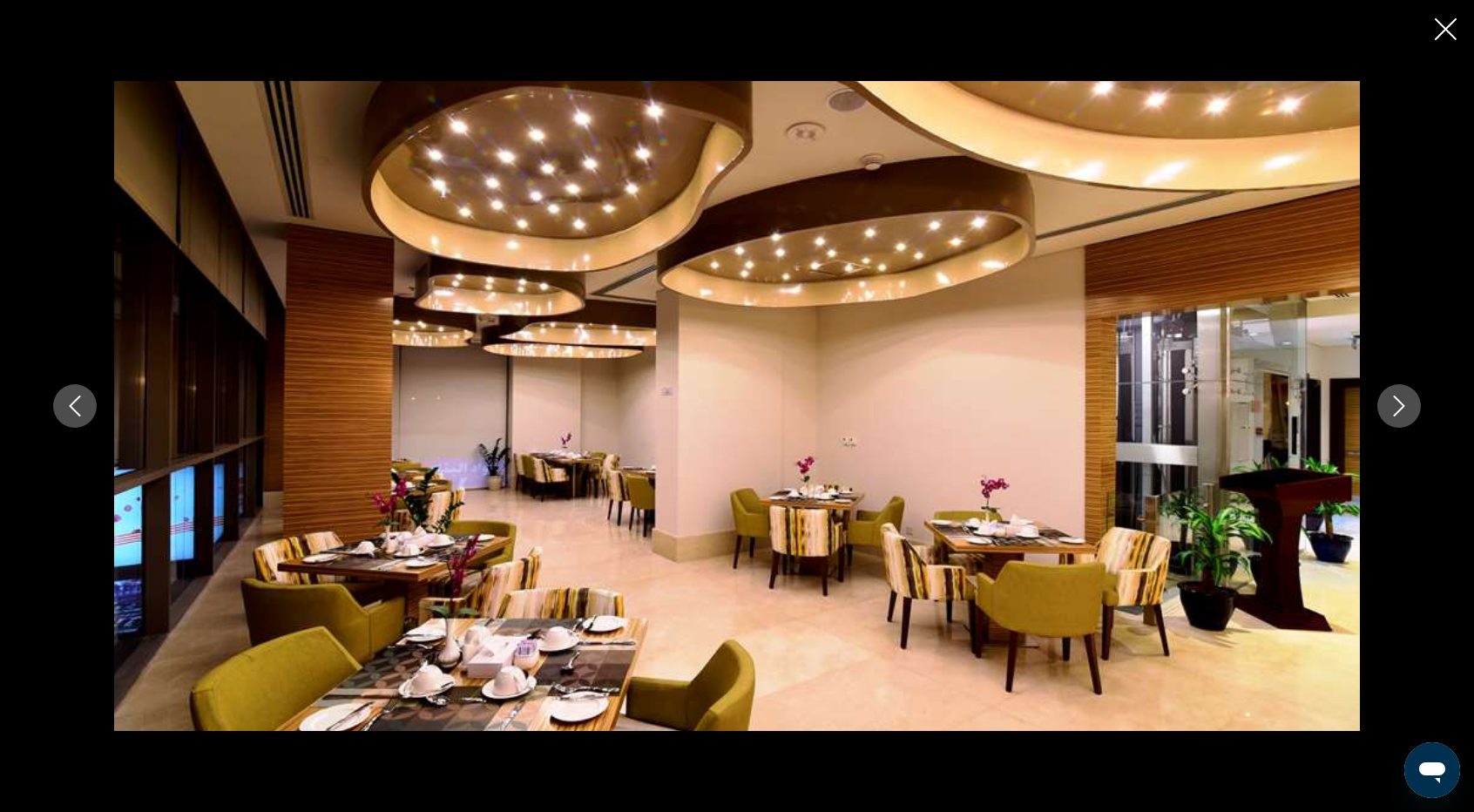
click at [1403, 398] on icon "Next image" at bounding box center [1399, 406] width 21 height 21
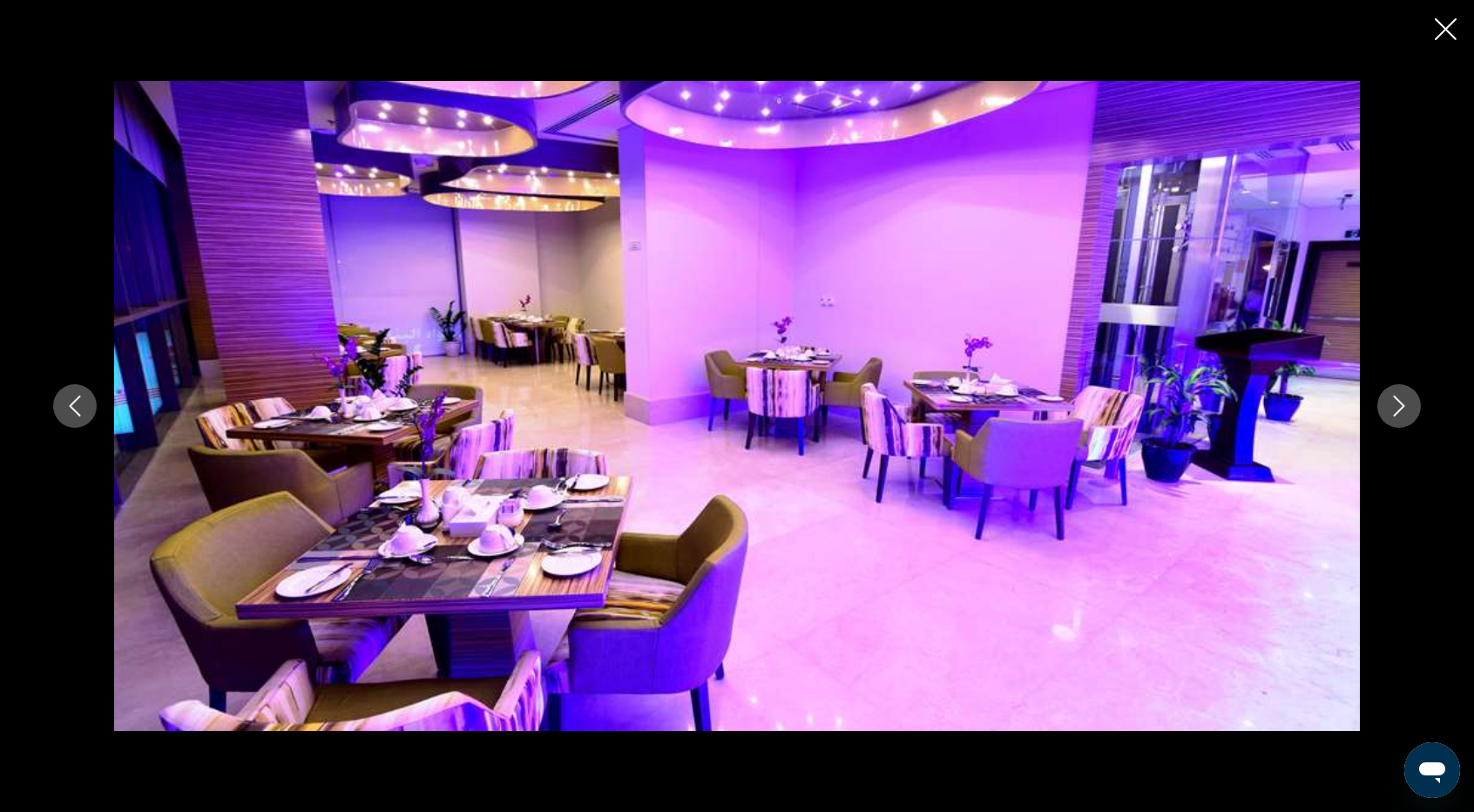
click at [1403, 398] on icon "Next image" at bounding box center [1399, 406] width 21 height 21
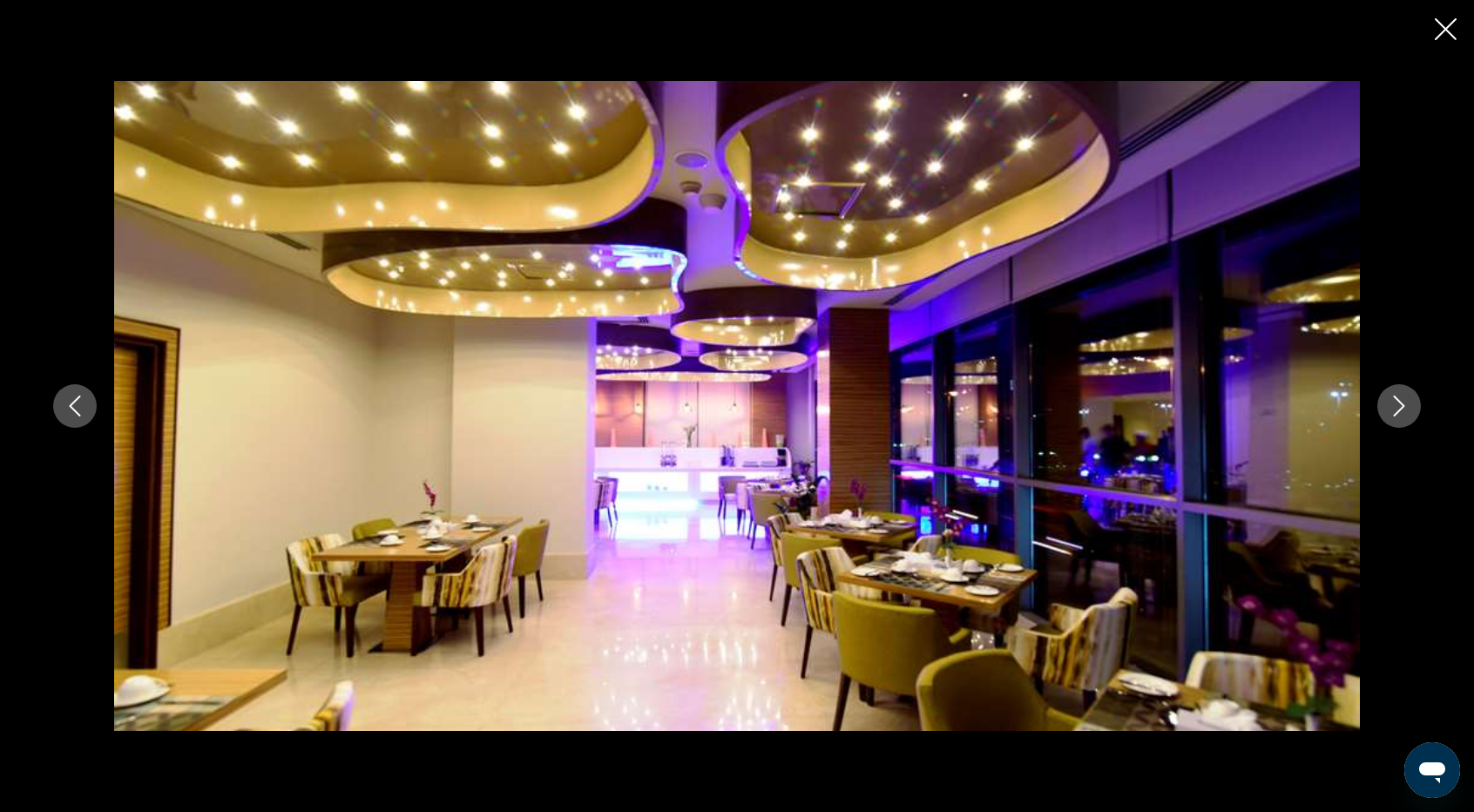
click at [1403, 398] on icon "Next image" at bounding box center [1399, 406] width 21 height 21
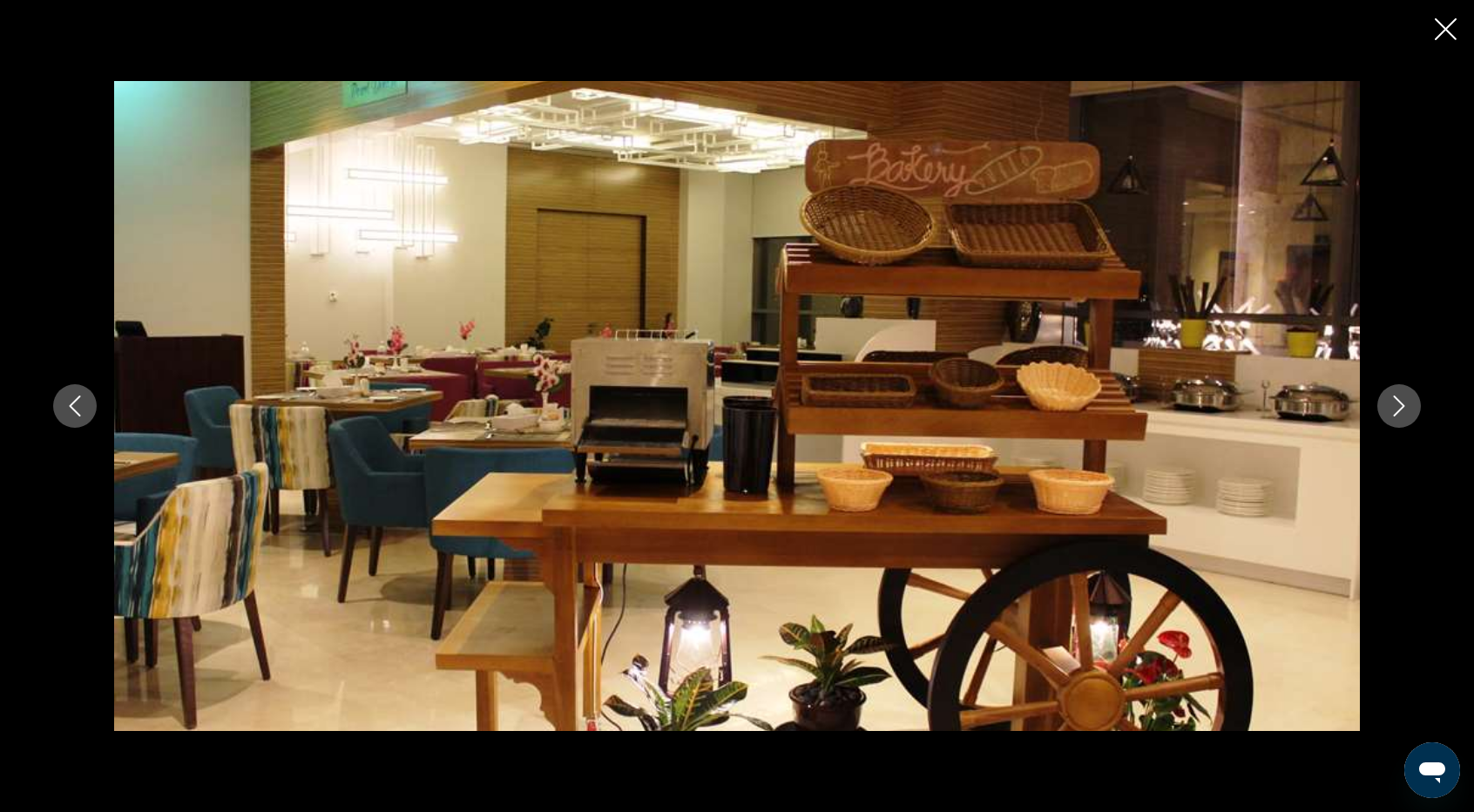
click at [1403, 398] on icon "Next image" at bounding box center [1399, 406] width 21 height 21
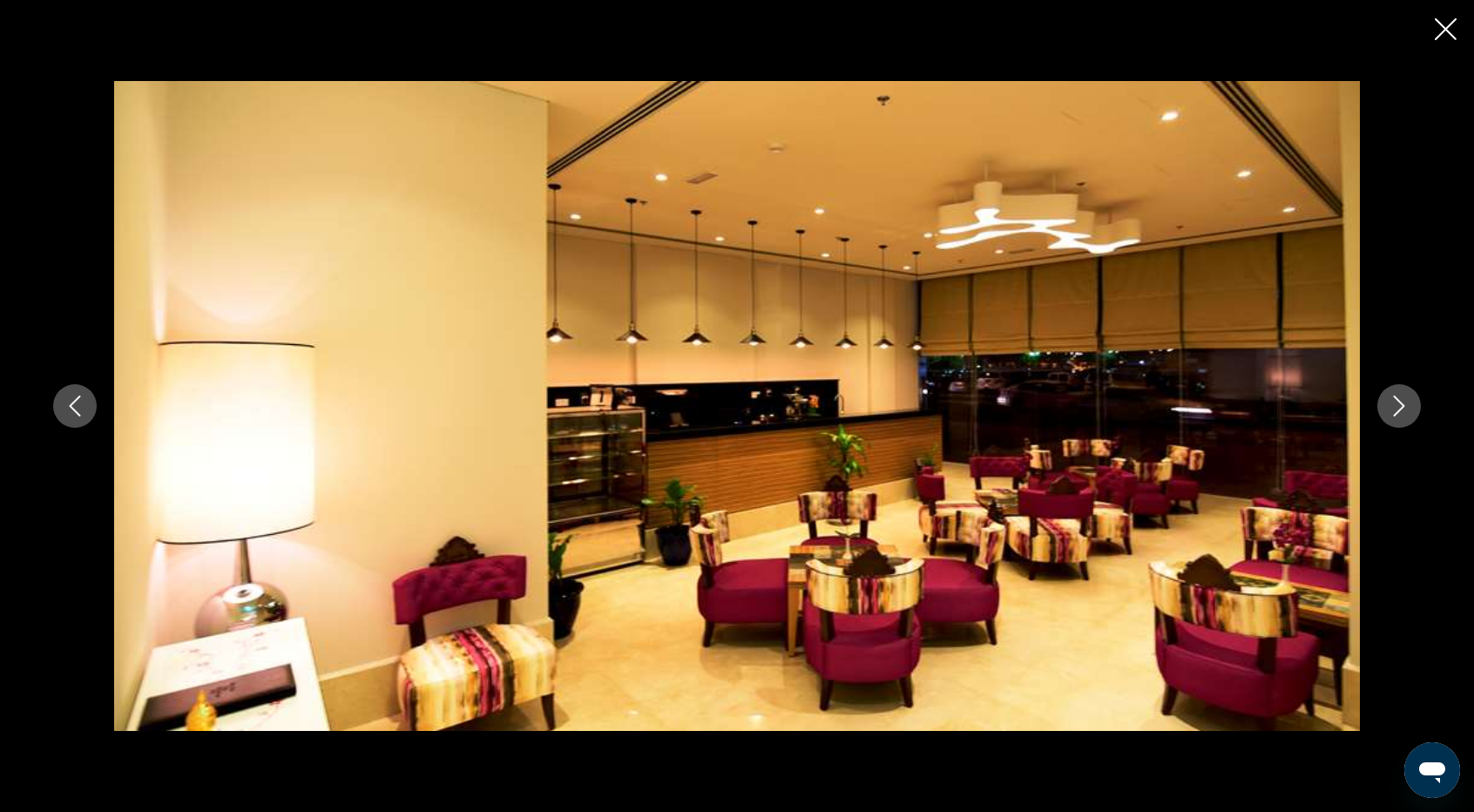
click at [1403, 398] on icon "Next image" at bounding box center [1399, 406] width 21 height 21
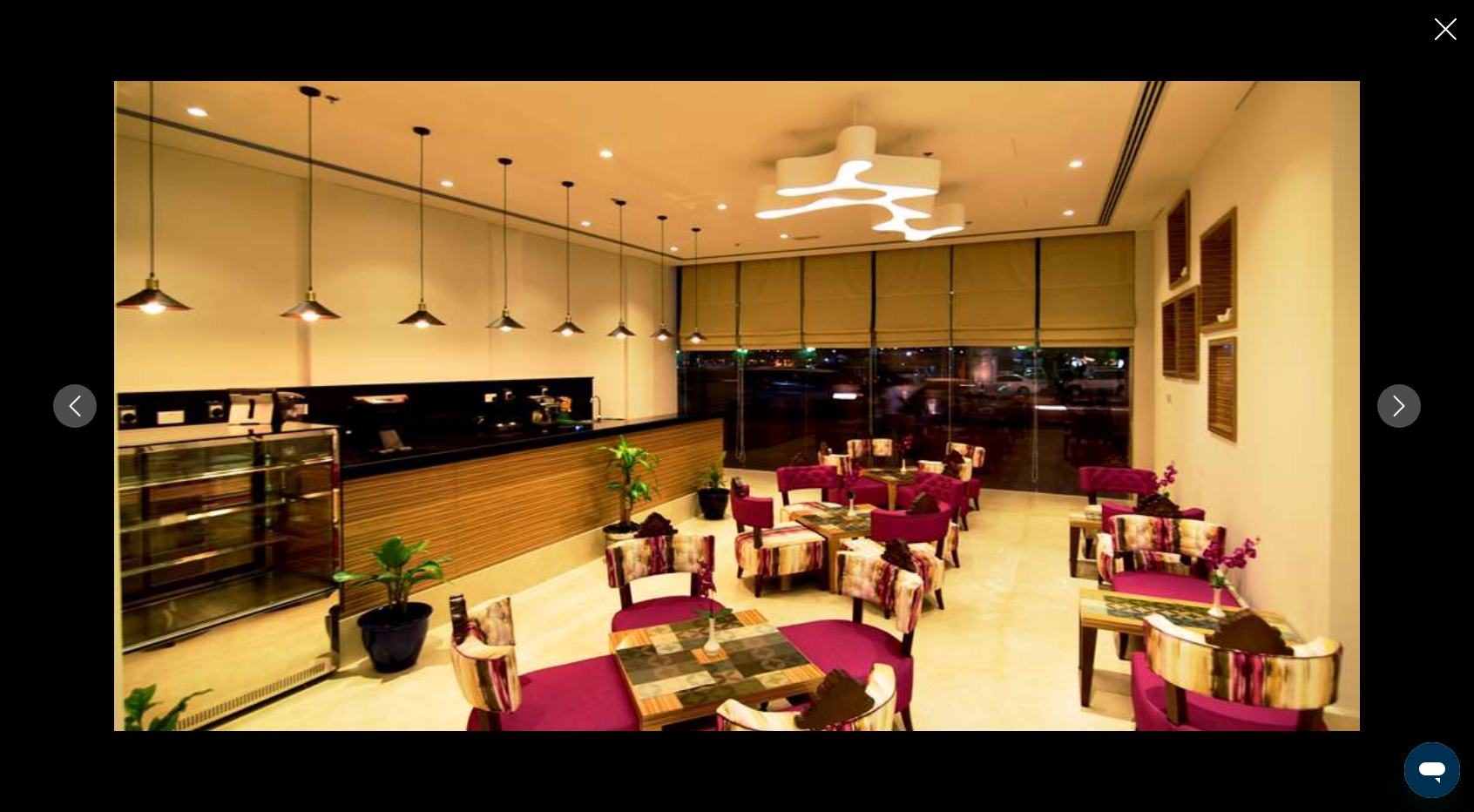
click at [1403, 398] on icon "Next image" at bounding box center [1399, 406] width 21 height 21
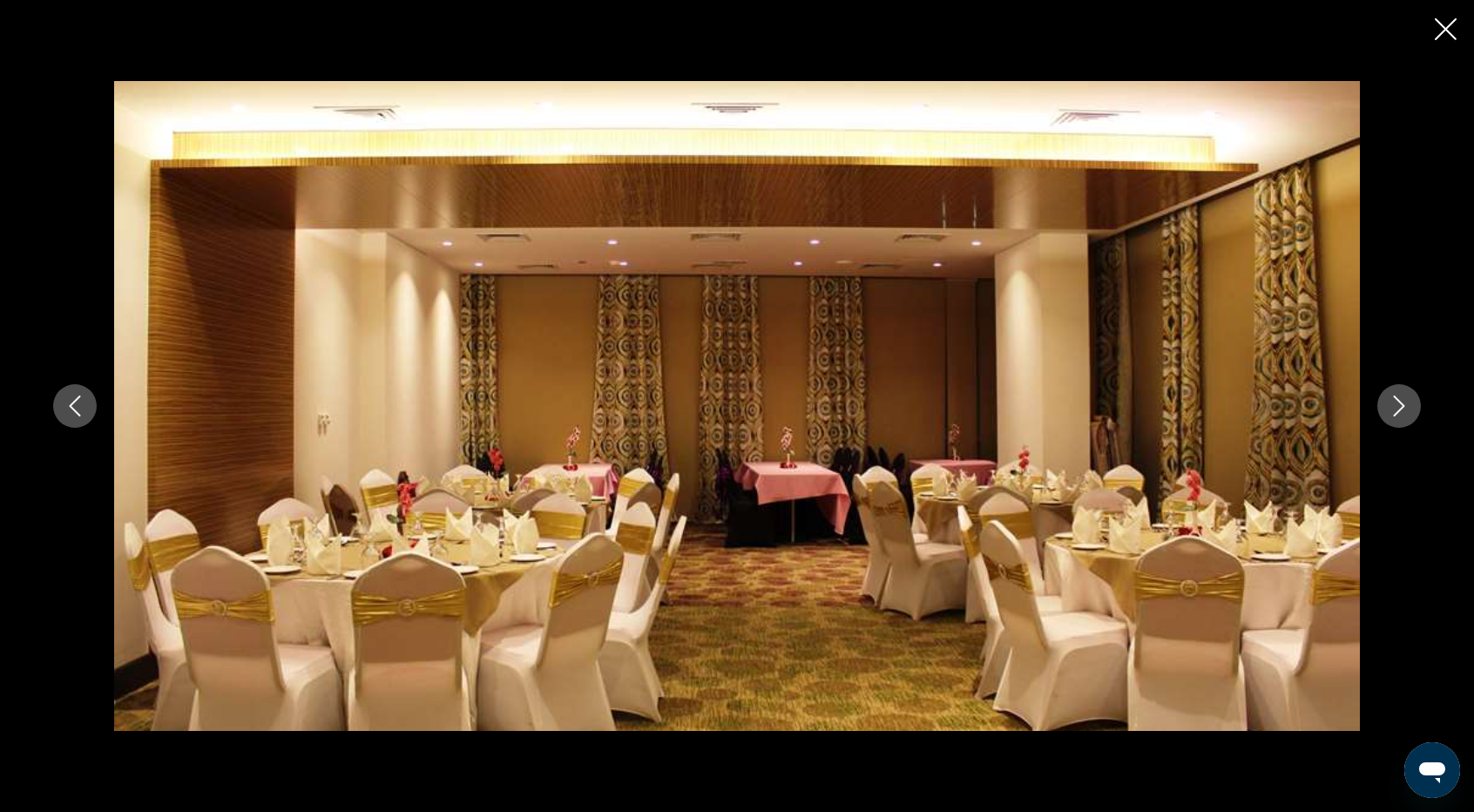
click at [1443, 34] on icon "Close slideshow" at bounding box center [1445, 29] width 21 height 21
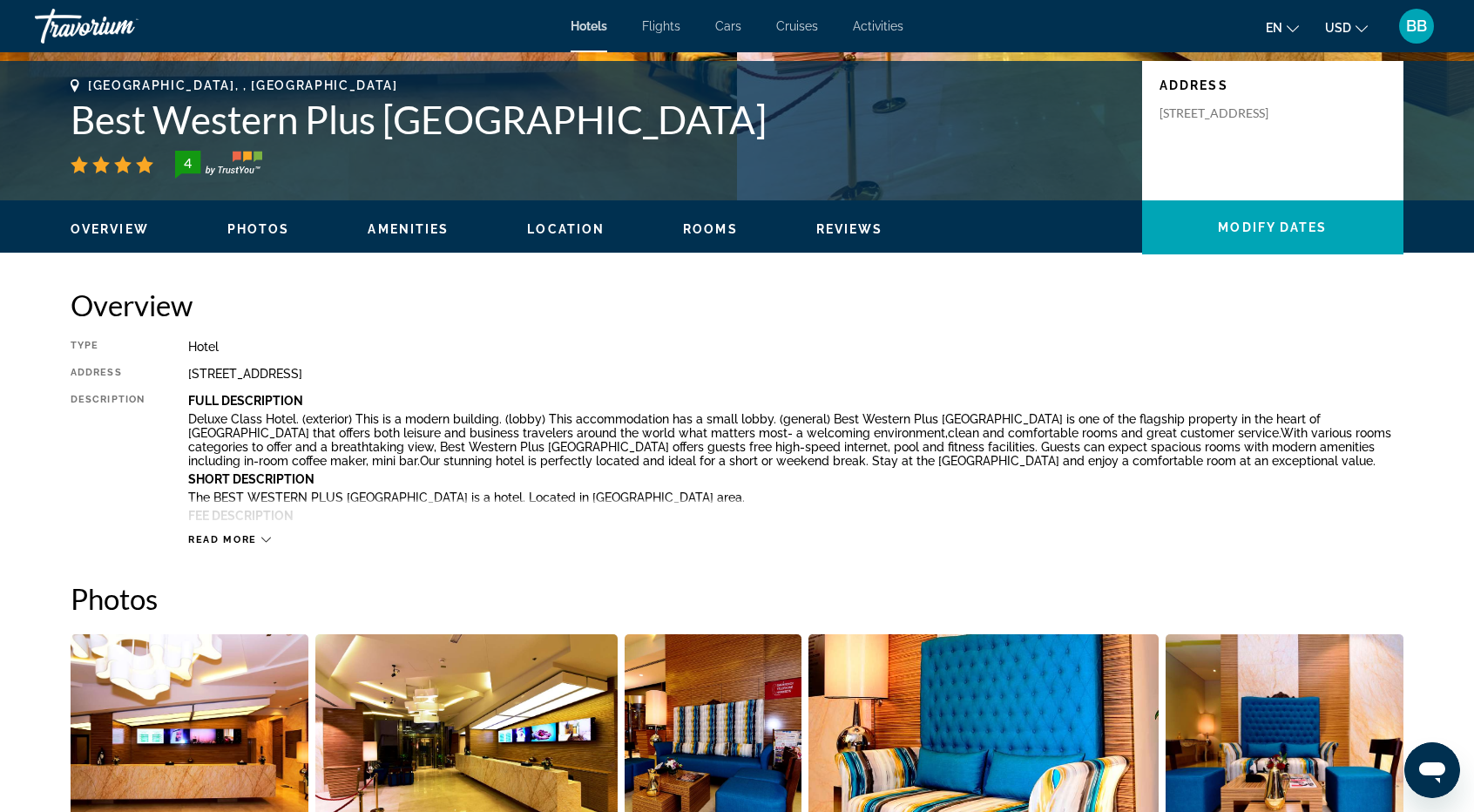
scroll to position [348, 0]
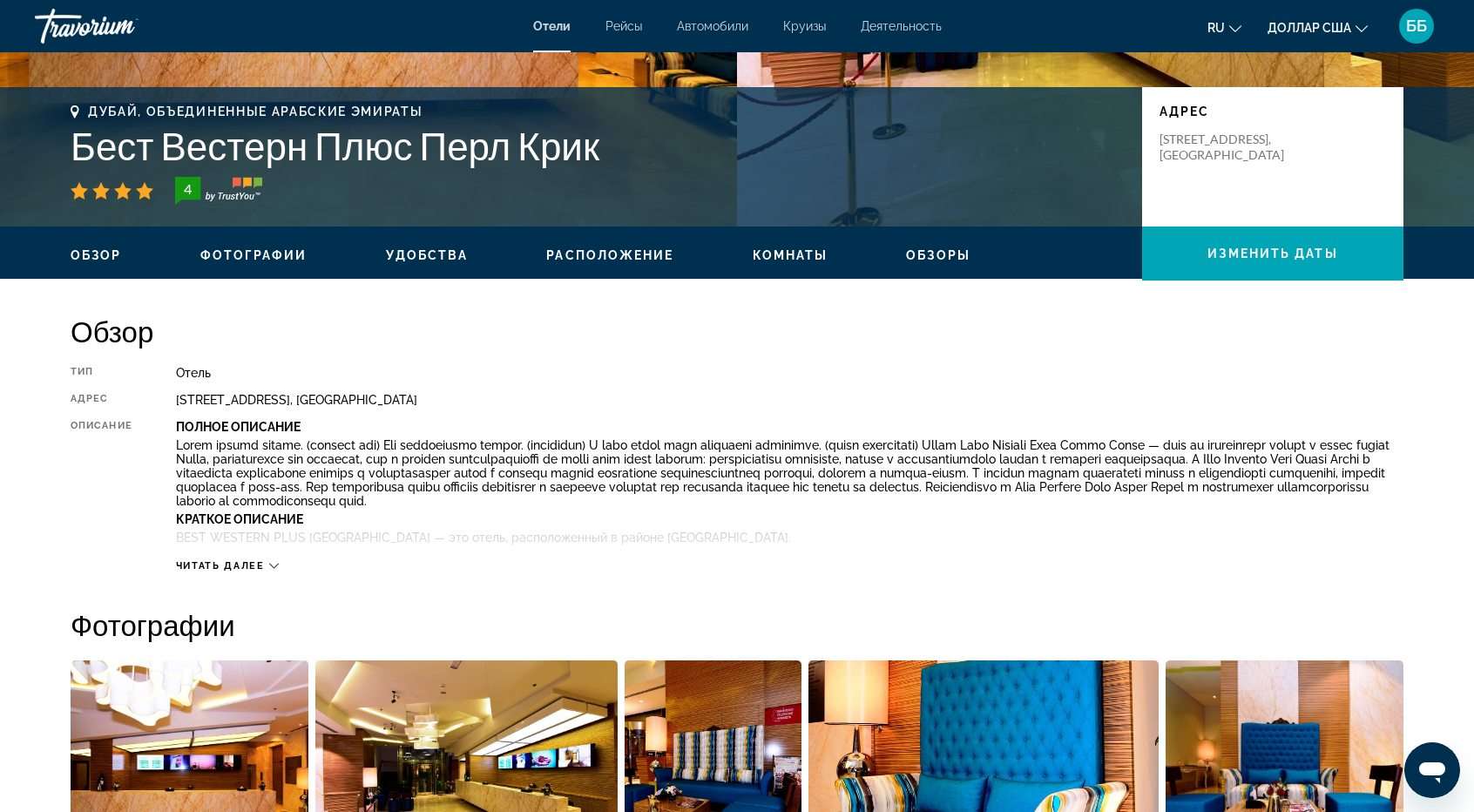
click at [222, 565] on font "Читать далее" at bounding box center [220, 565] width 88 height 12
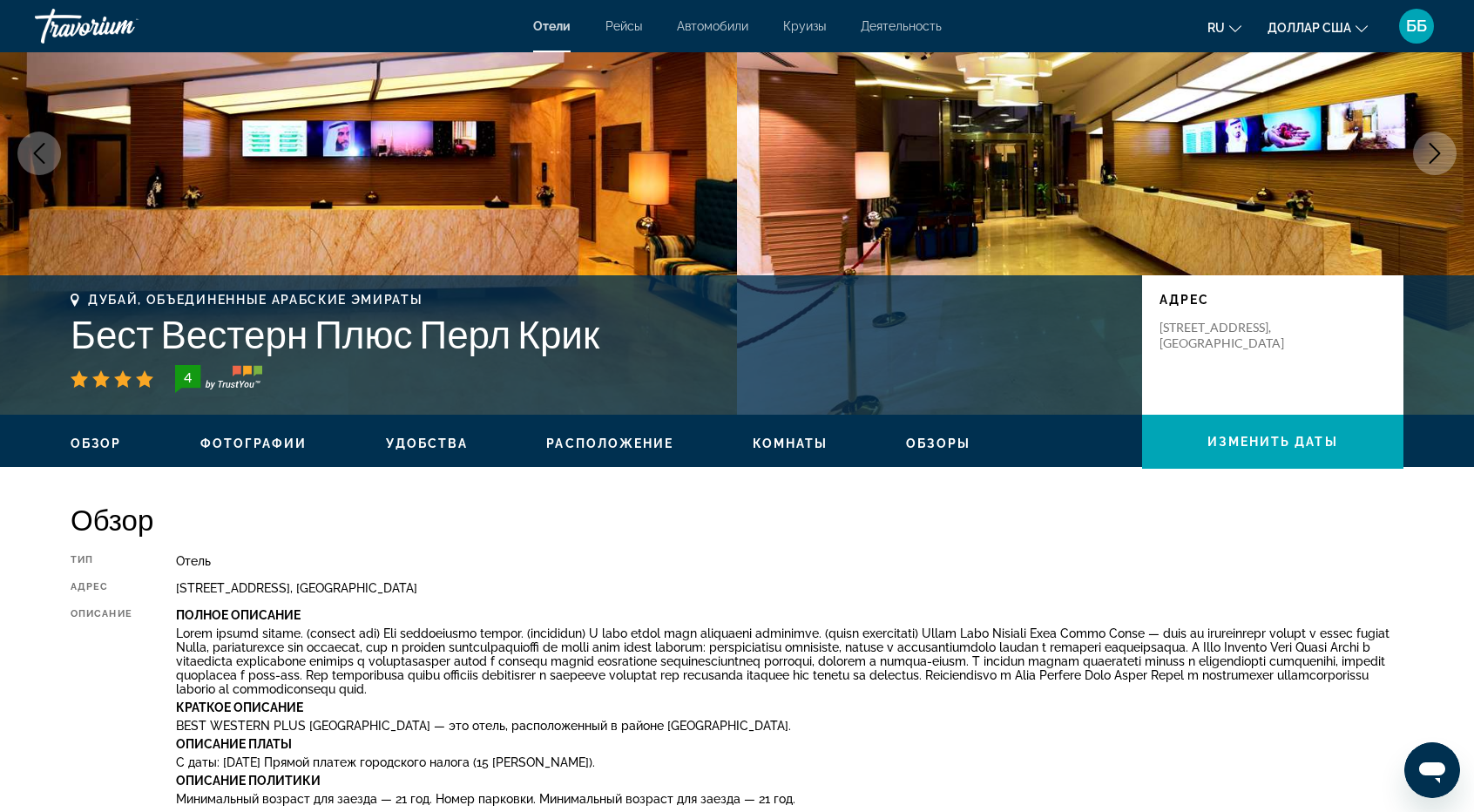
scroll to position [0, 0]
